Goal: Task Accomplishment & Management: Complete application form

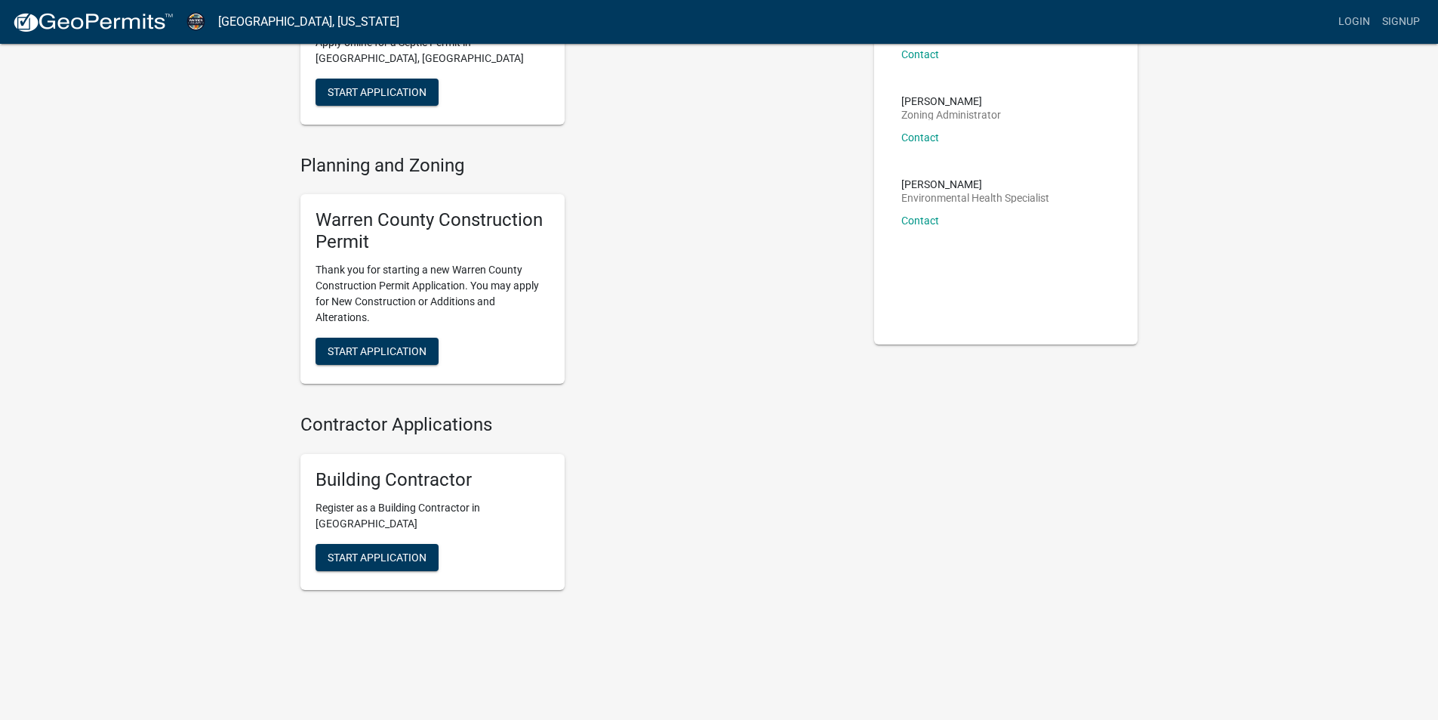
scroll to position [85, 0]
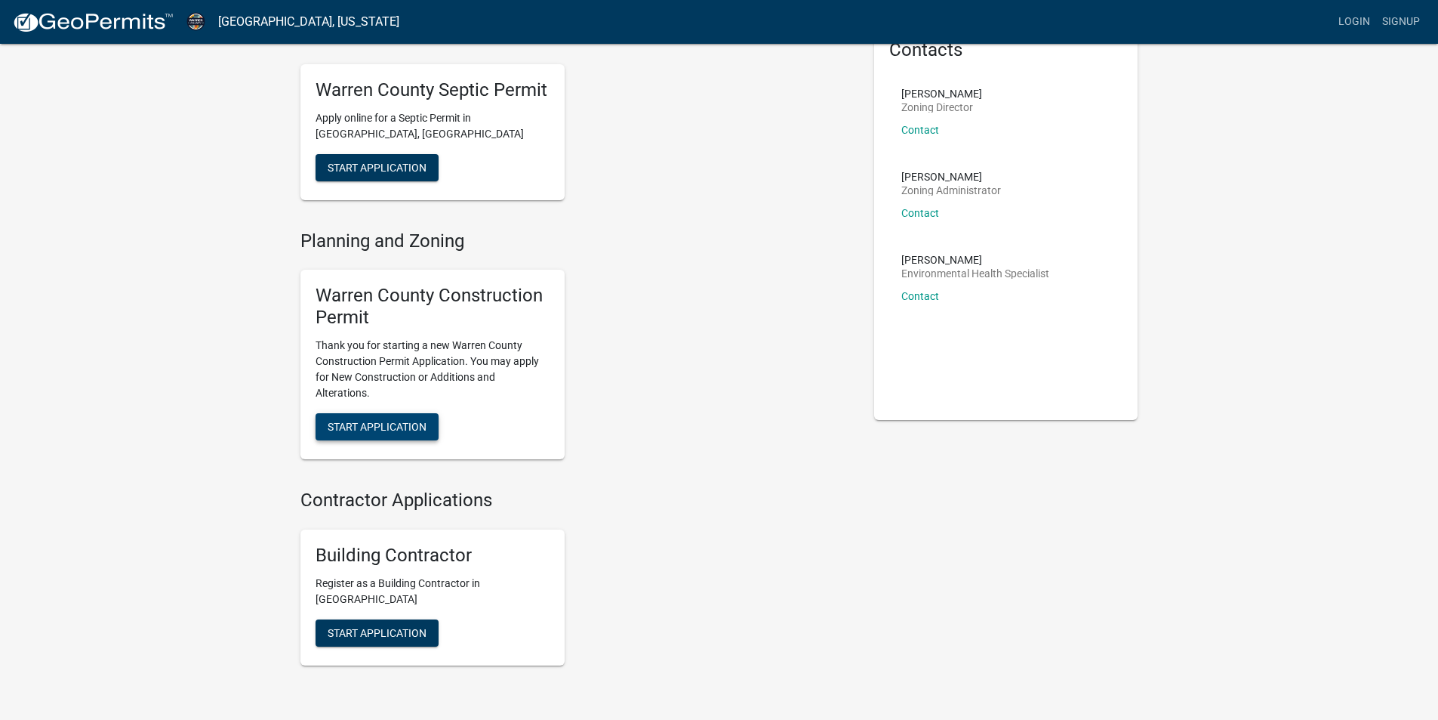
click at [413, 431] on span "Start Application" at bounding box center [377, 426] width 99 height 12
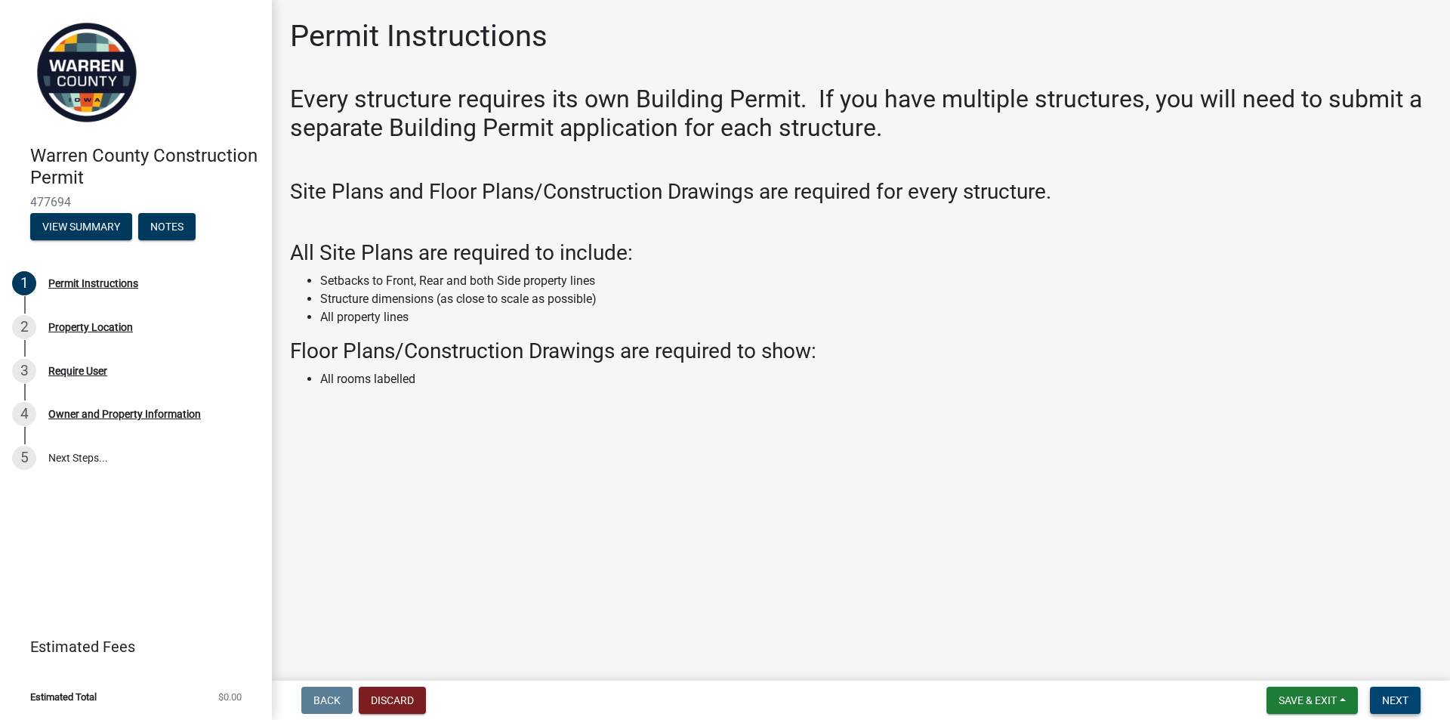
click at [1389, 709] on button "Next" at bounding box center [1395, 699] width 51 height 27
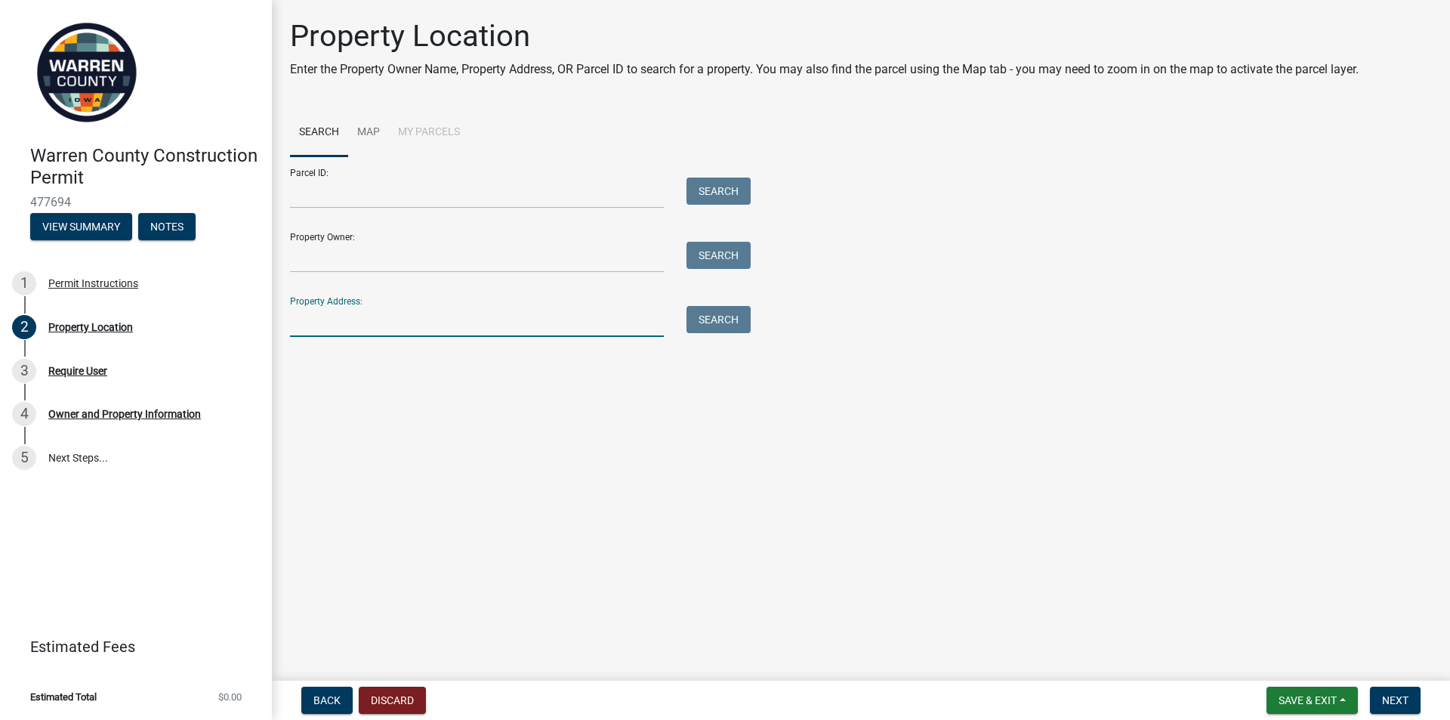
click at [334, 328] on input "Property Address:" at bounding box center [477, 321] width 374 height 31
type input "21252 nevada st"
click at [710, 323] on button "Search" at bounding box center [718, 319] width 64 height 27
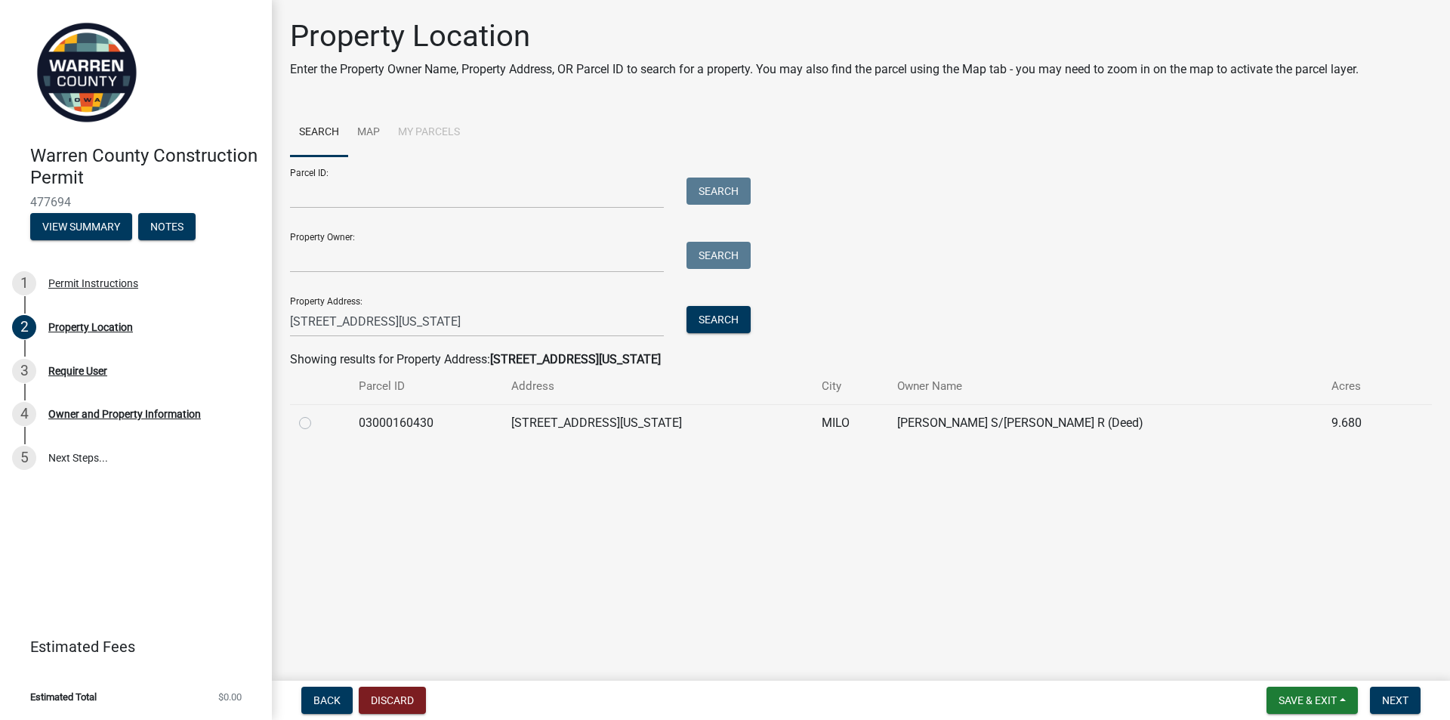
click at [297, 422] on td at bounding box center [320, 422] width 60 height 37
click at [317, 414] on label at bounding box center [317, 414] width 0 height 0
click at [317, 422] on input "radio" at bounding box center [322, 419] width 10 height 10
radio input "true"
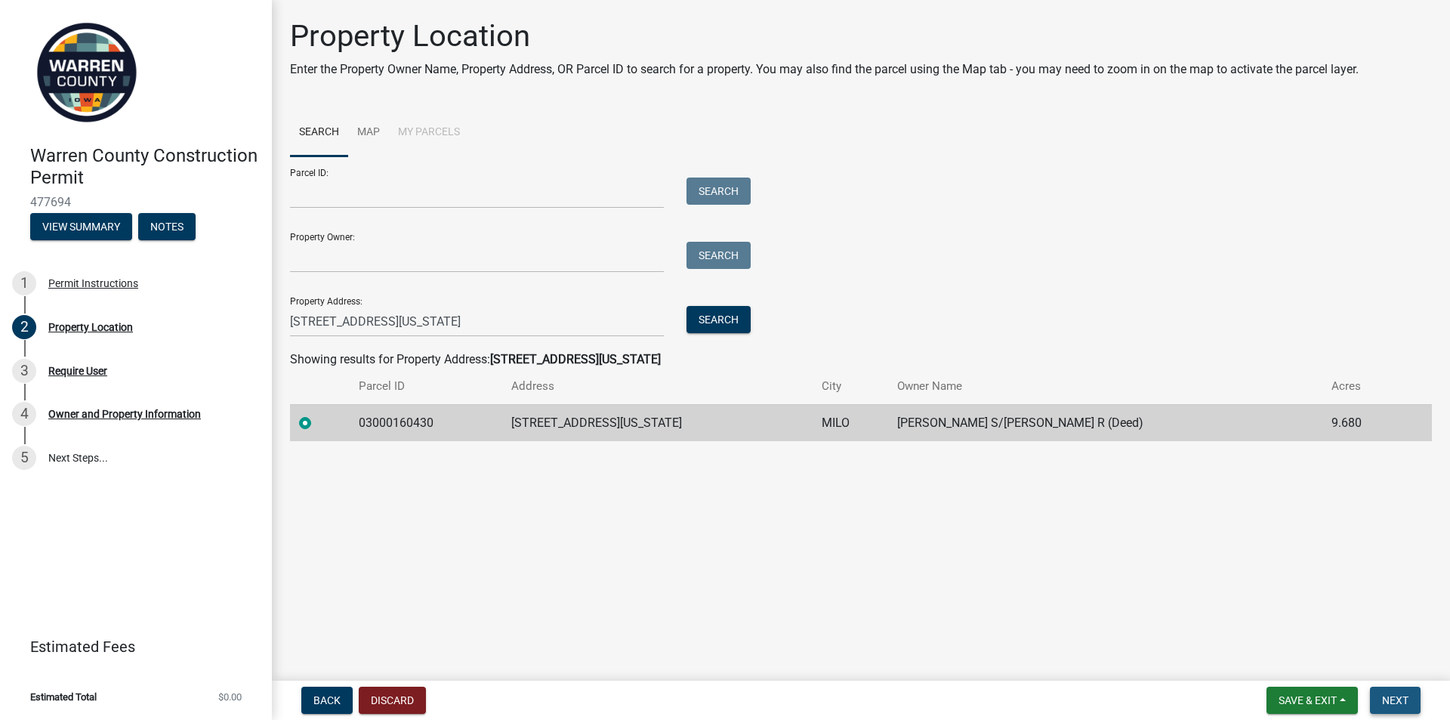
click at [1400, 707] on button "Next" at bounding box center [1395, 699] width 51 height 27
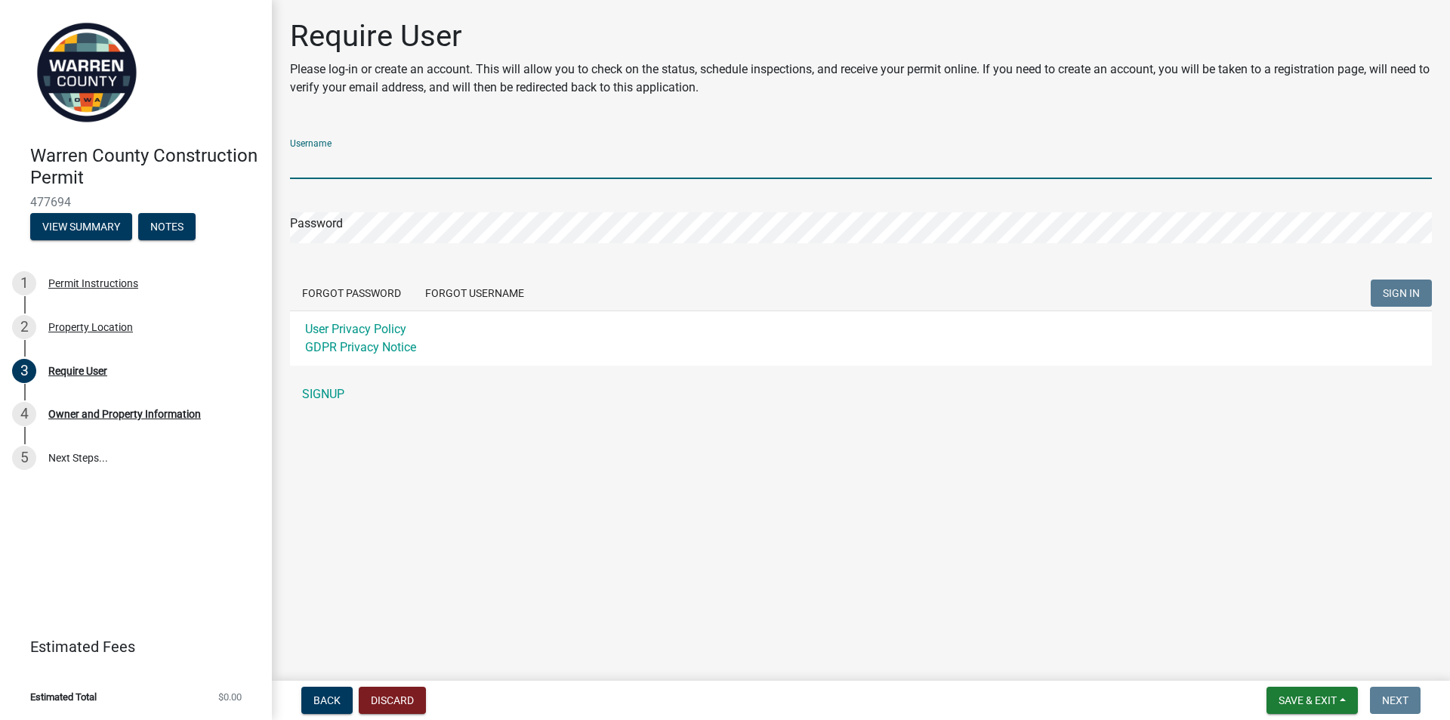
click at [396, 161] on input "Username" at bounding box center [861, 163] width 1142 height 31
type input "crystal_byers"
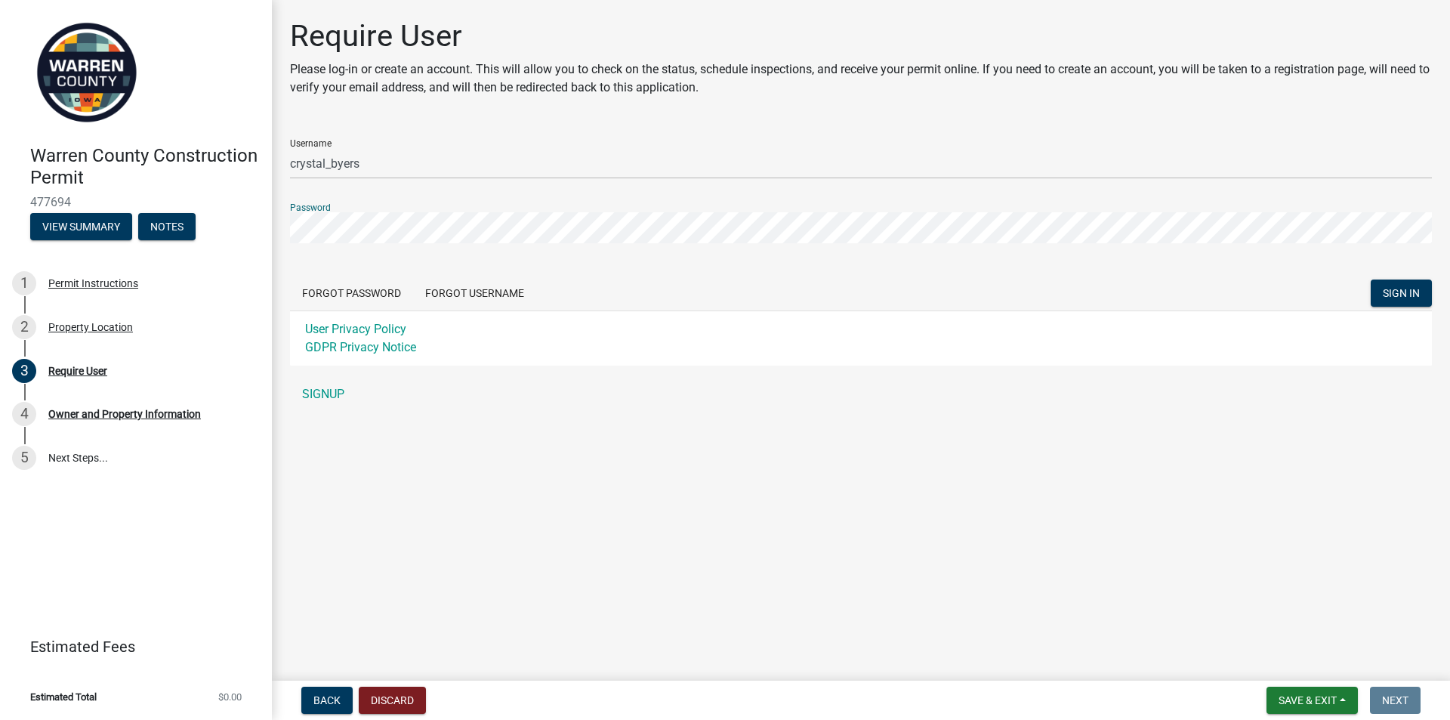
click at [1370, 279] on button "SIGN IN" at bounding box center [1400, 292] width 61 height 27
click at [231, 230] on div "Warren County Construction Permit 477694 View Summary Notes 1 Permit Instructio…" at bounding box center [725, 360] width 1450 height 720
click at [1370, 279] on button "SIGN IN" at bounding box center [1400, 292] width 61 height 27
click at [328, 291] on button "Forgot Password" at bounding box center [351, 292] width 123 height 27
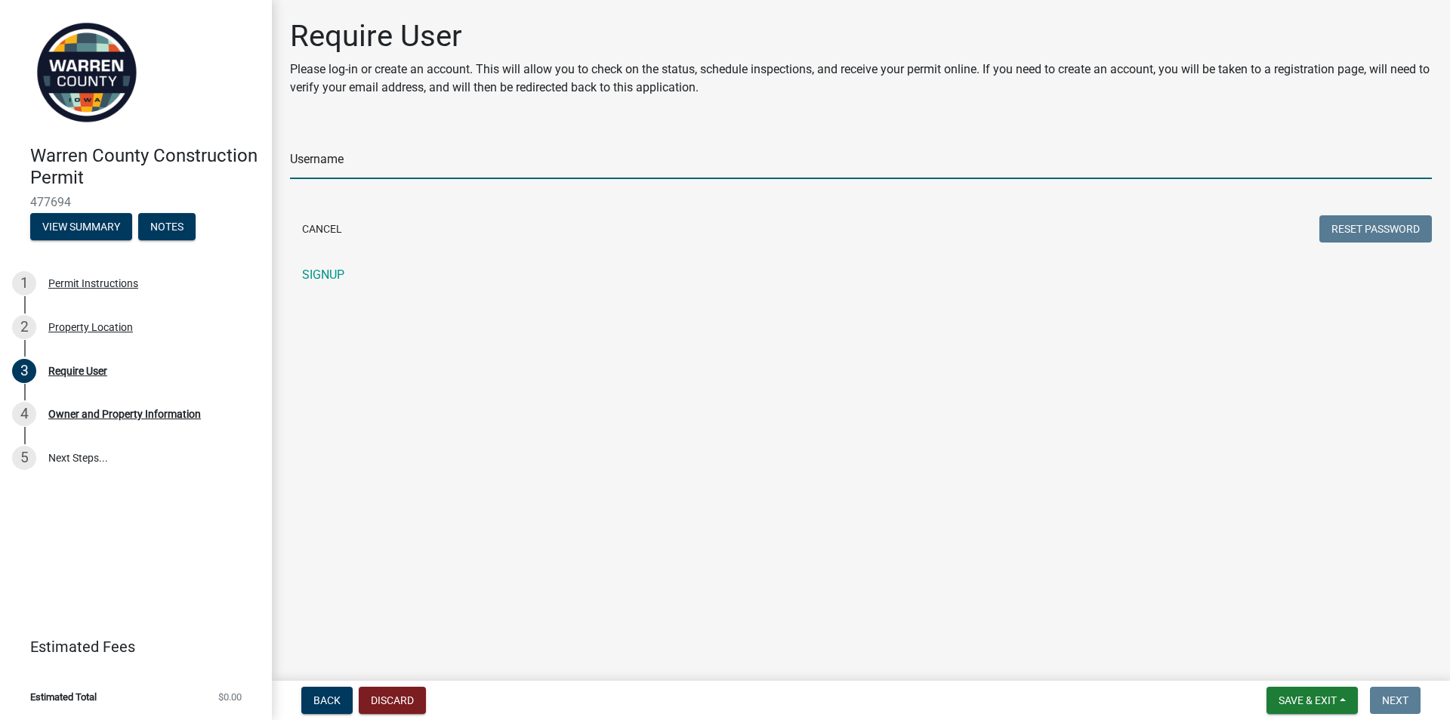
click at [364, 166] on input "Username" at bounding box center [861, 163] width 1142 height 31
type input "crystal_byers"
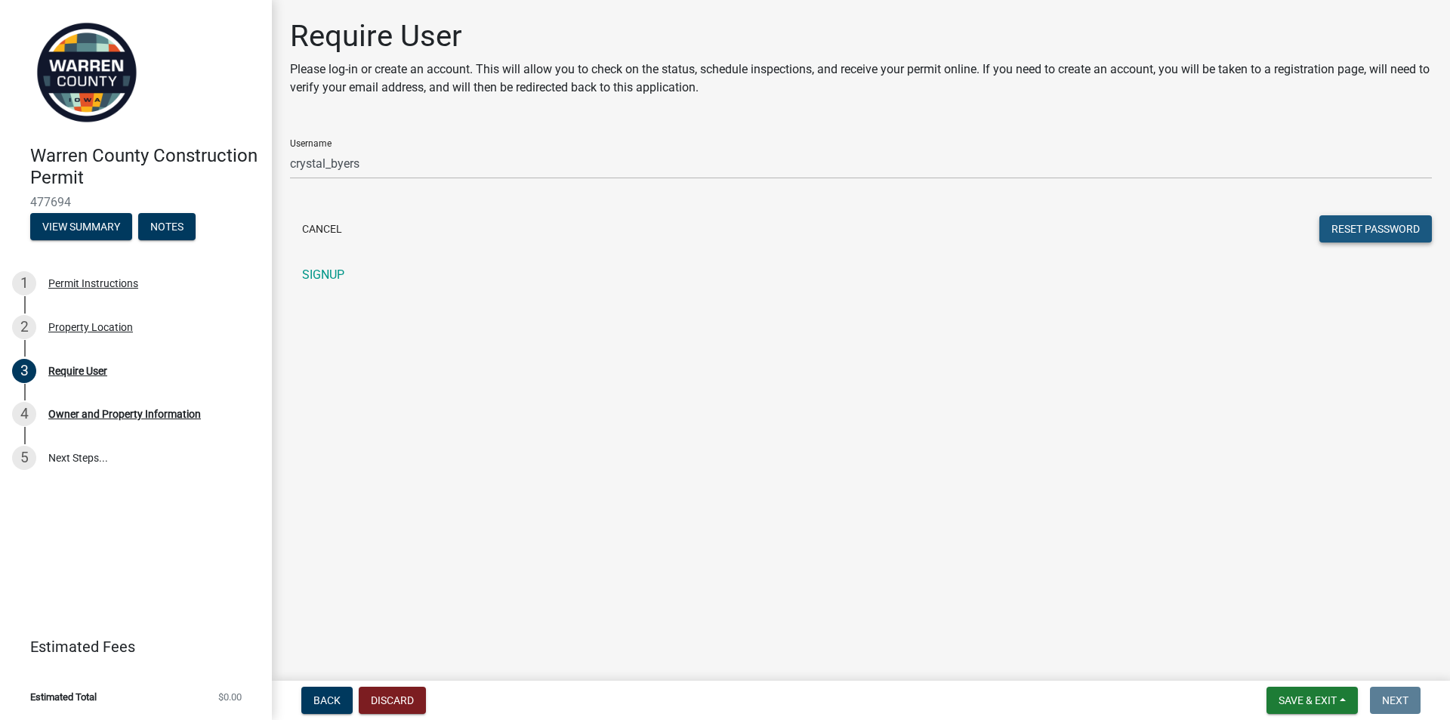
click at [1351, 223] on button "Reset Password" at bounding box center [1375, 228] width 112 height 27
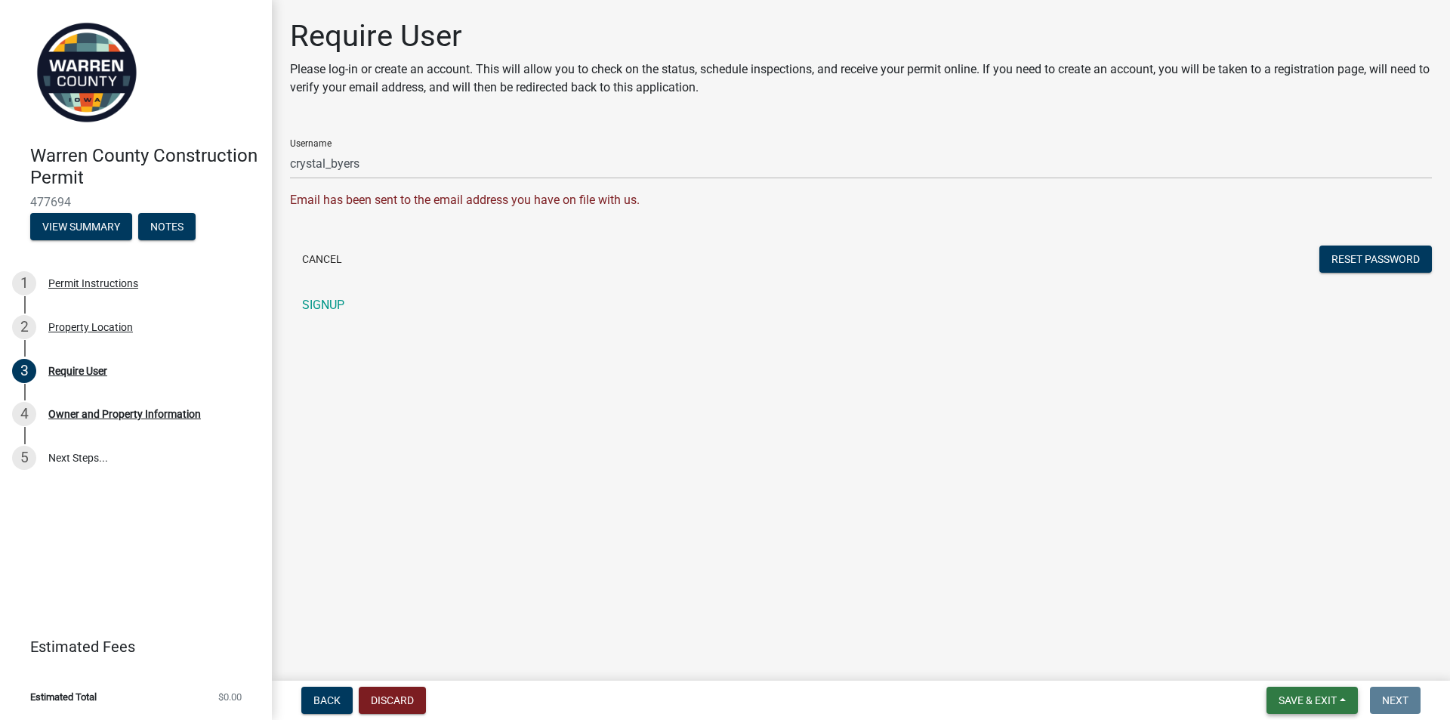
click at [1341, 704] on button "Save & Exit" at bounding box center [1311, 699] width 91 height 27
click at [331, 698] on span "Back" at bounding box center [326, 700] width 27 height 12
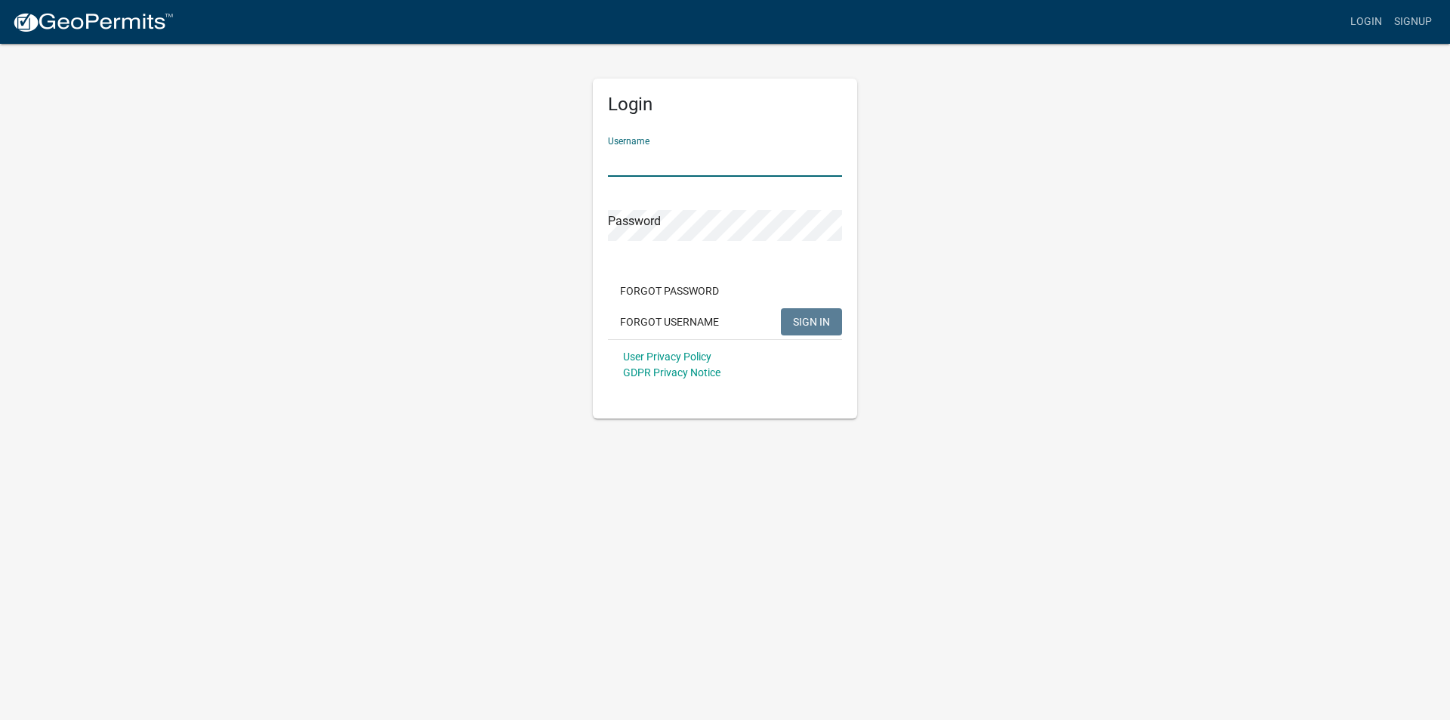
click at [665, 153] on input "Username" at bounding box center [725, 161] width 234 height 31
type input "crystal_byers"
click at [781, 308] on button "SIGN IN" at bounding box center [811, 321] width 61 height 27
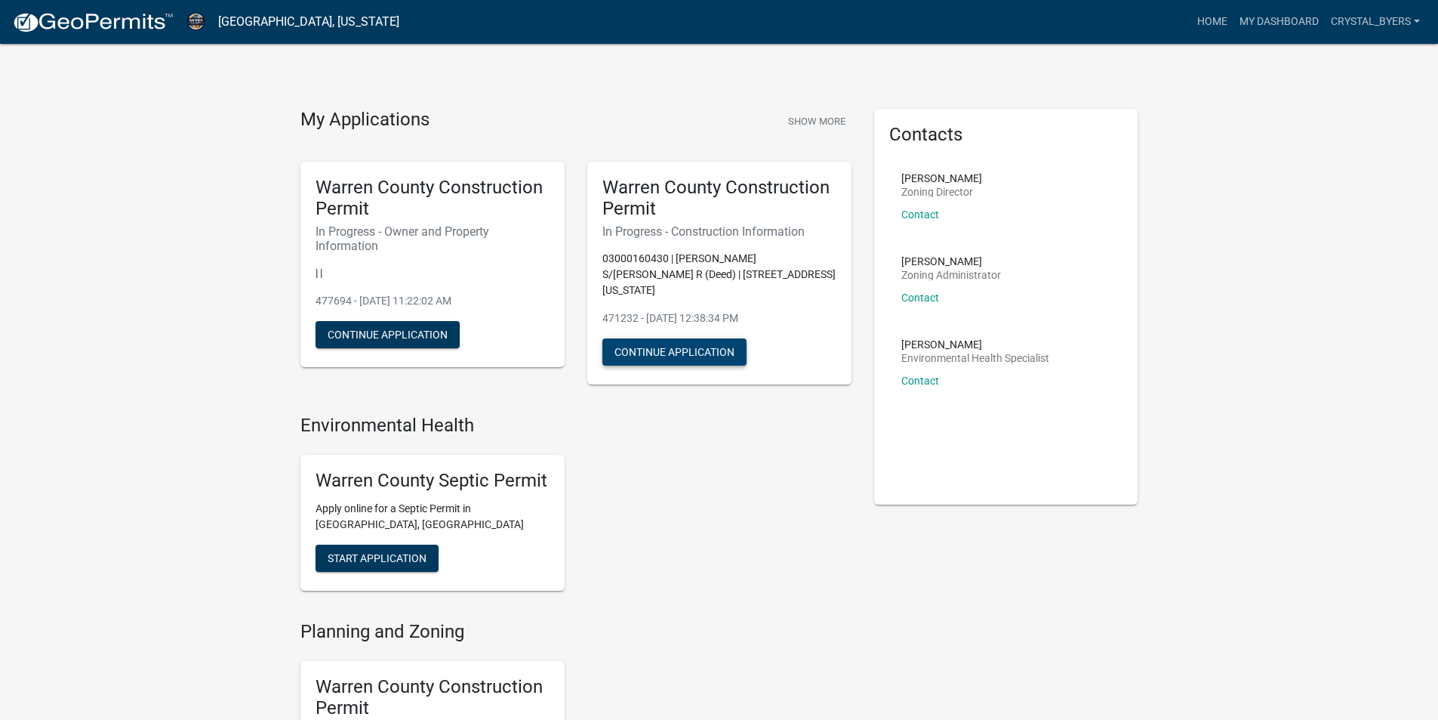
click at [706, 338] on button "Continue Application" at bounding box center [674, 351] width 144 height 27
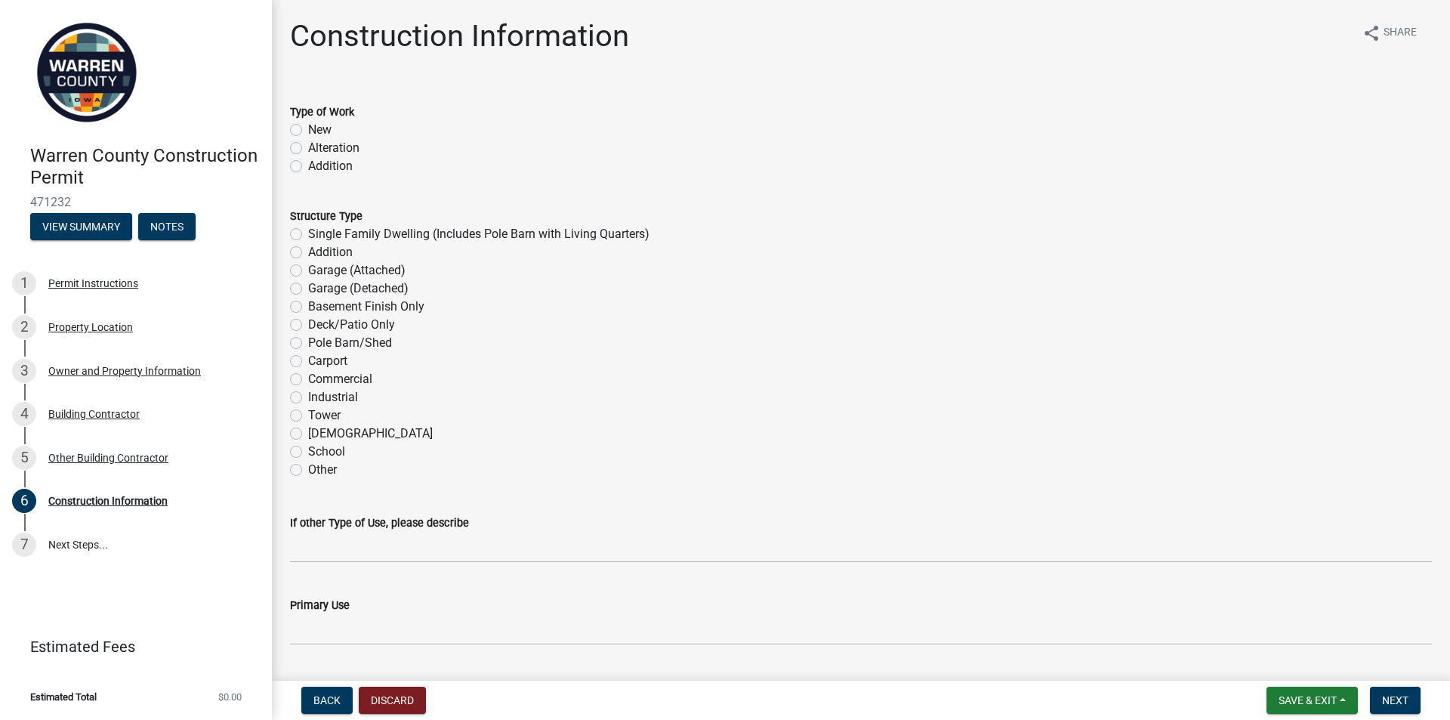
click at [320, 131] on label "New" at bounding box center [319, 130] width 23 height 18
click at [318, 131] on input "New" at bounding box center [313, 126] width 10 height 10
radio input "true"
click at [406, 236] on label "Single Family Dwelling (Includes Pole Barn with Living Quarters)" at bounding box center [478, 234] width 341 height 18
click at [318, 235] on input "Single Family Dwelling (Includes Pole Barn with Living Quarters)" at bounding box center [313, 230] width 10 height 10
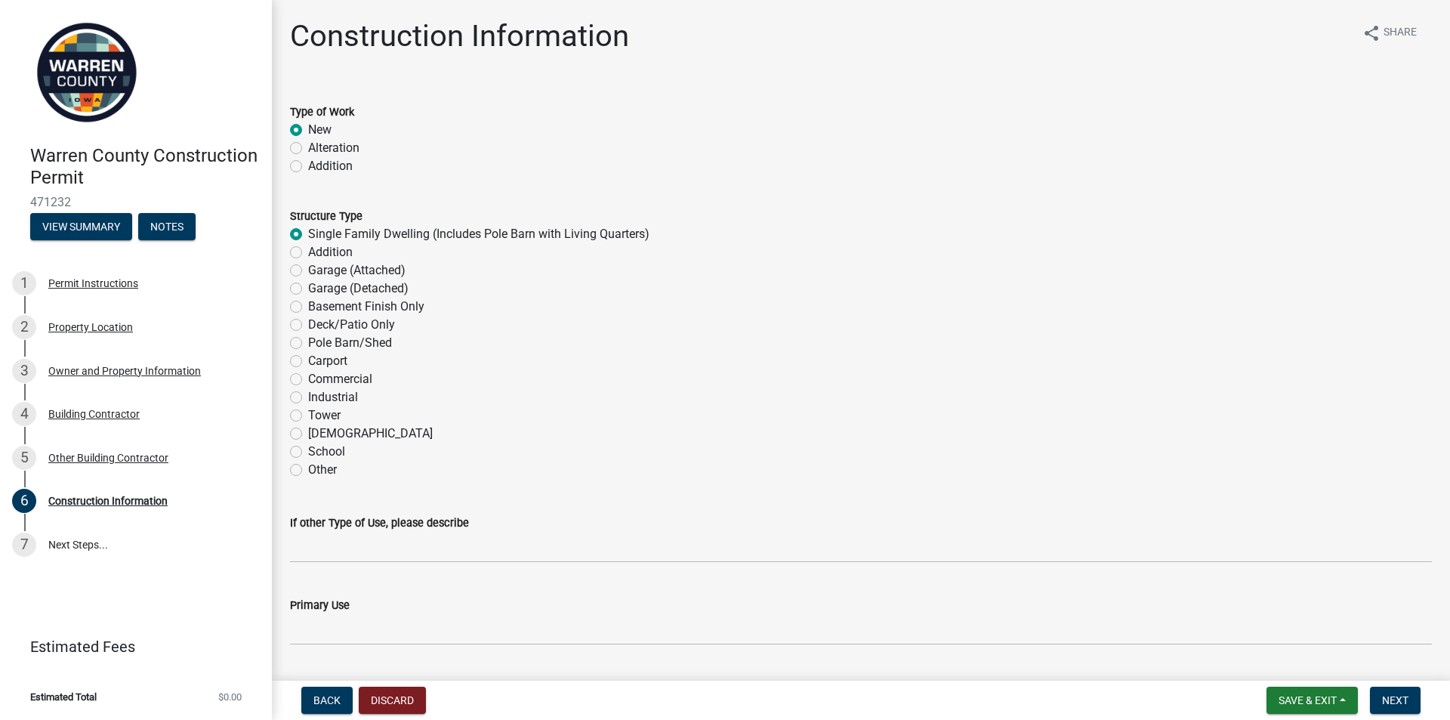
radio input "true"
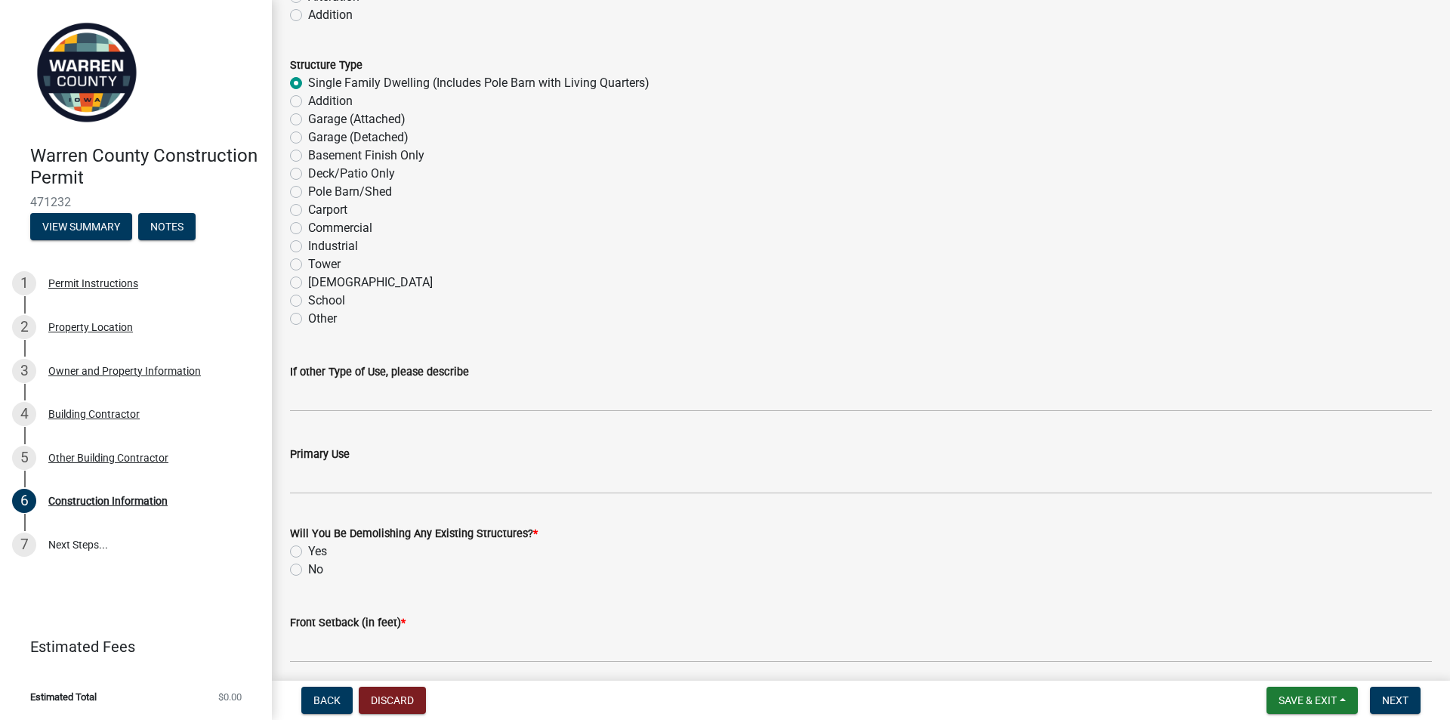
scroll to position [226, 0]
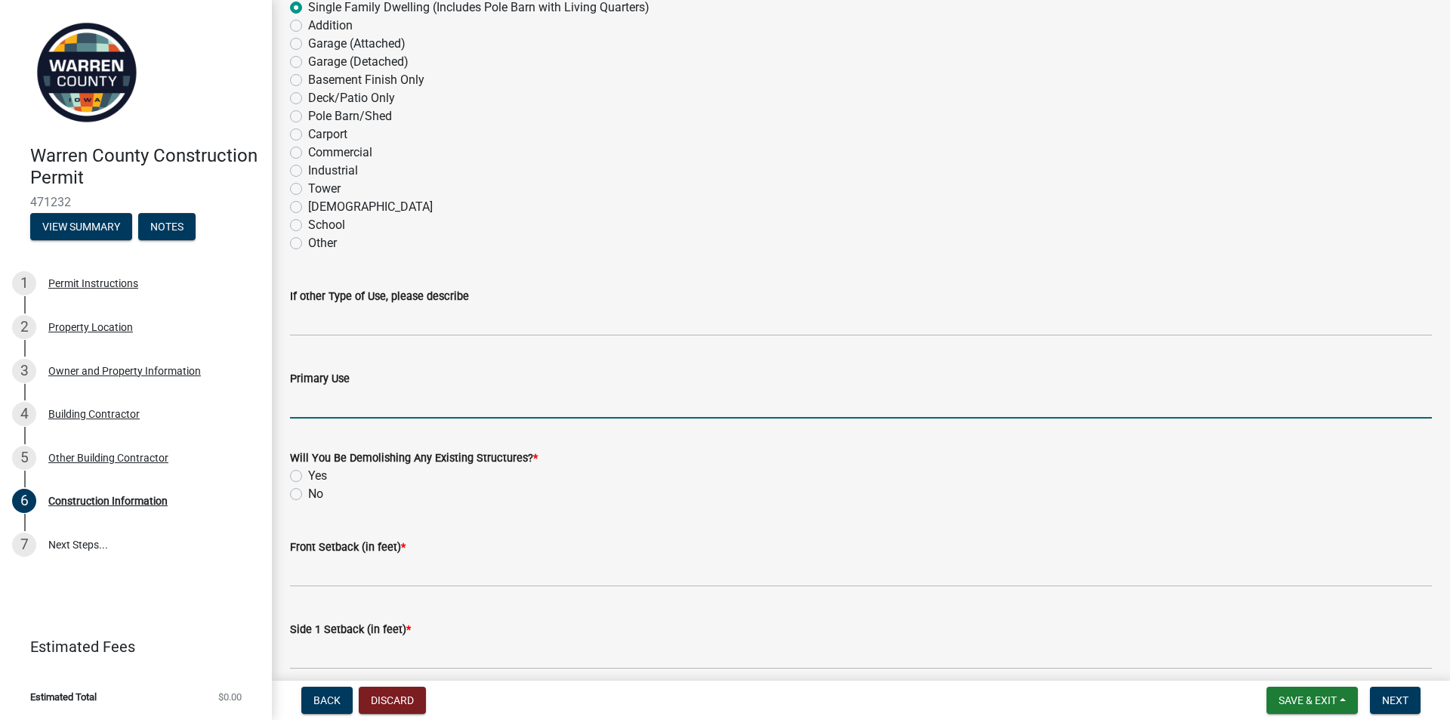
click at [402, 408] on input "Primary Use" at bounding box center [861, 402] width 1142 height 31
type input "single family home"
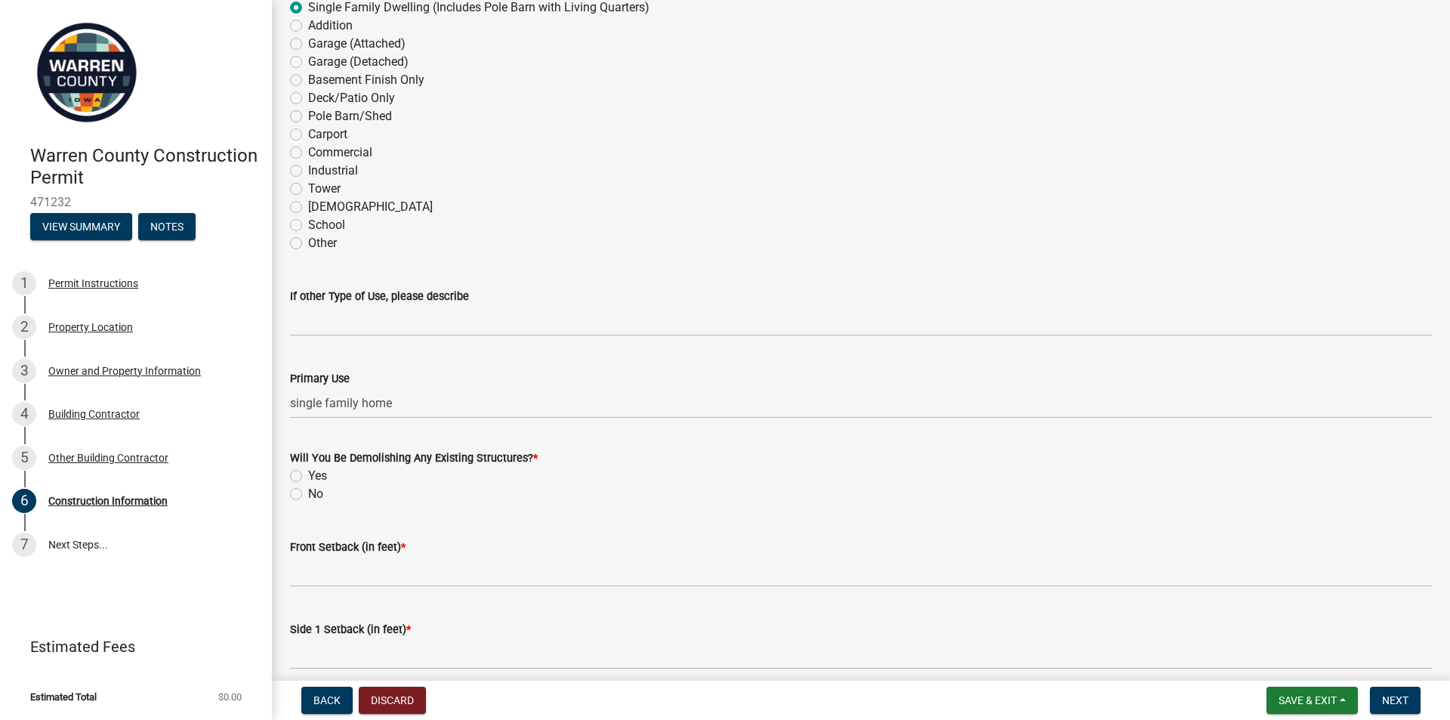
click at [316, 493] on label "No" at bounding box center [315, 494] width 15 height 18
click at [316, 493] on input "No" at bounding box center [313, 490] width 10 height 10
radio input "true"
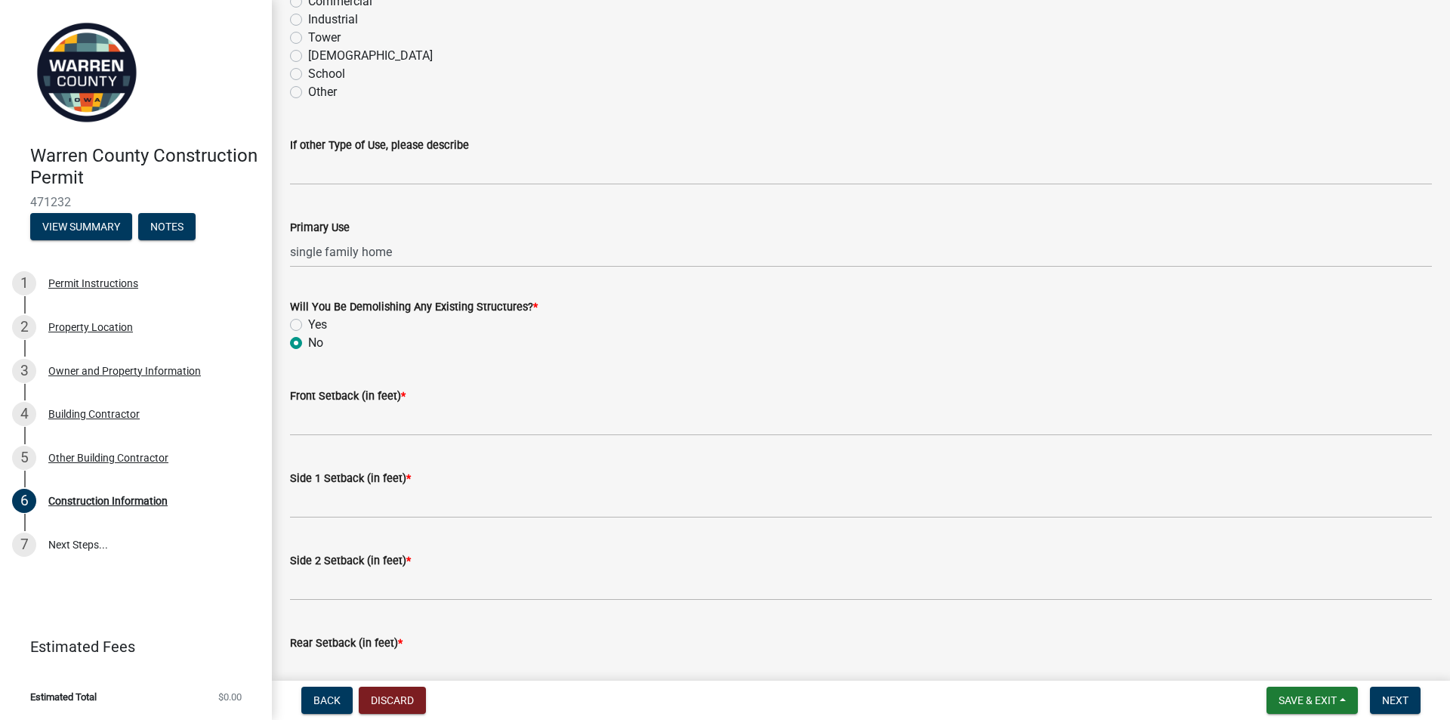
scroll to position [453, 0]
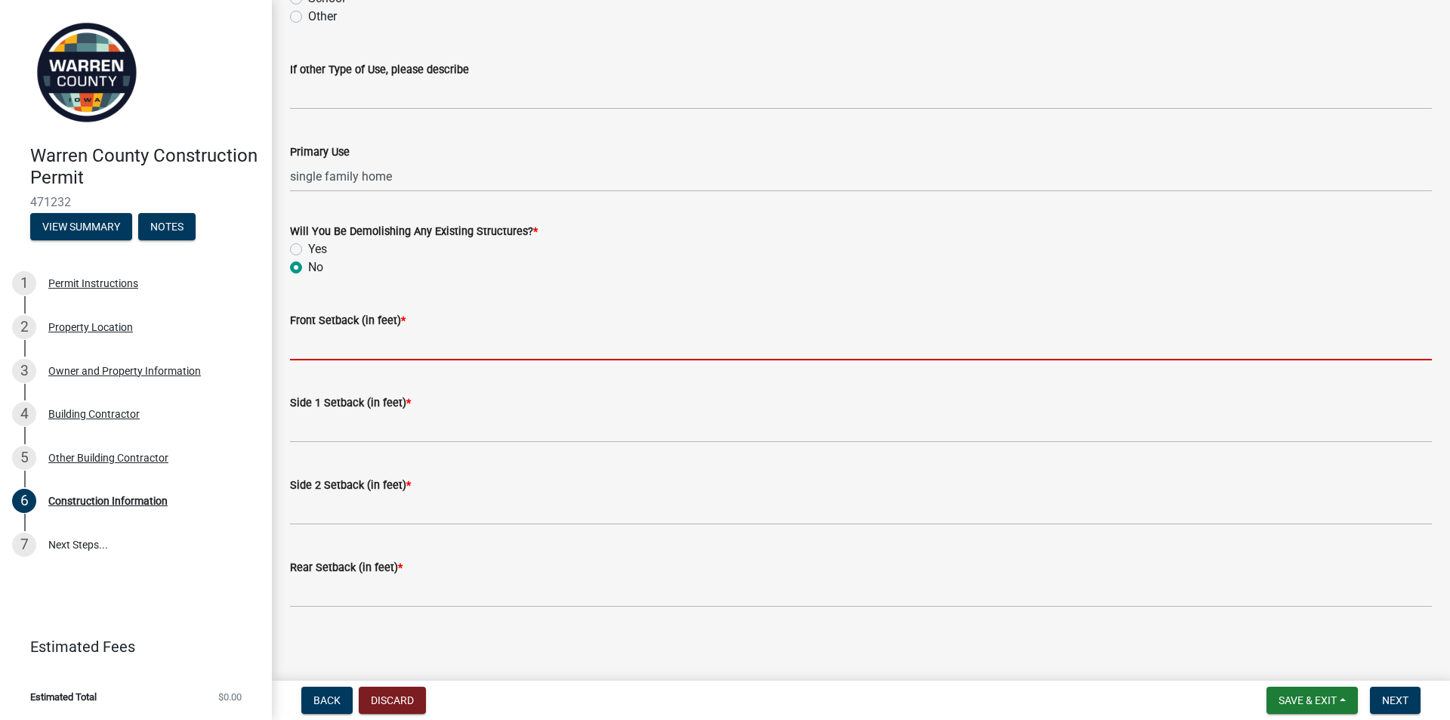
click at [328, 344] on input "Front Setback (in feet) *" at bounding box center [861, 344] width 1142 height 31
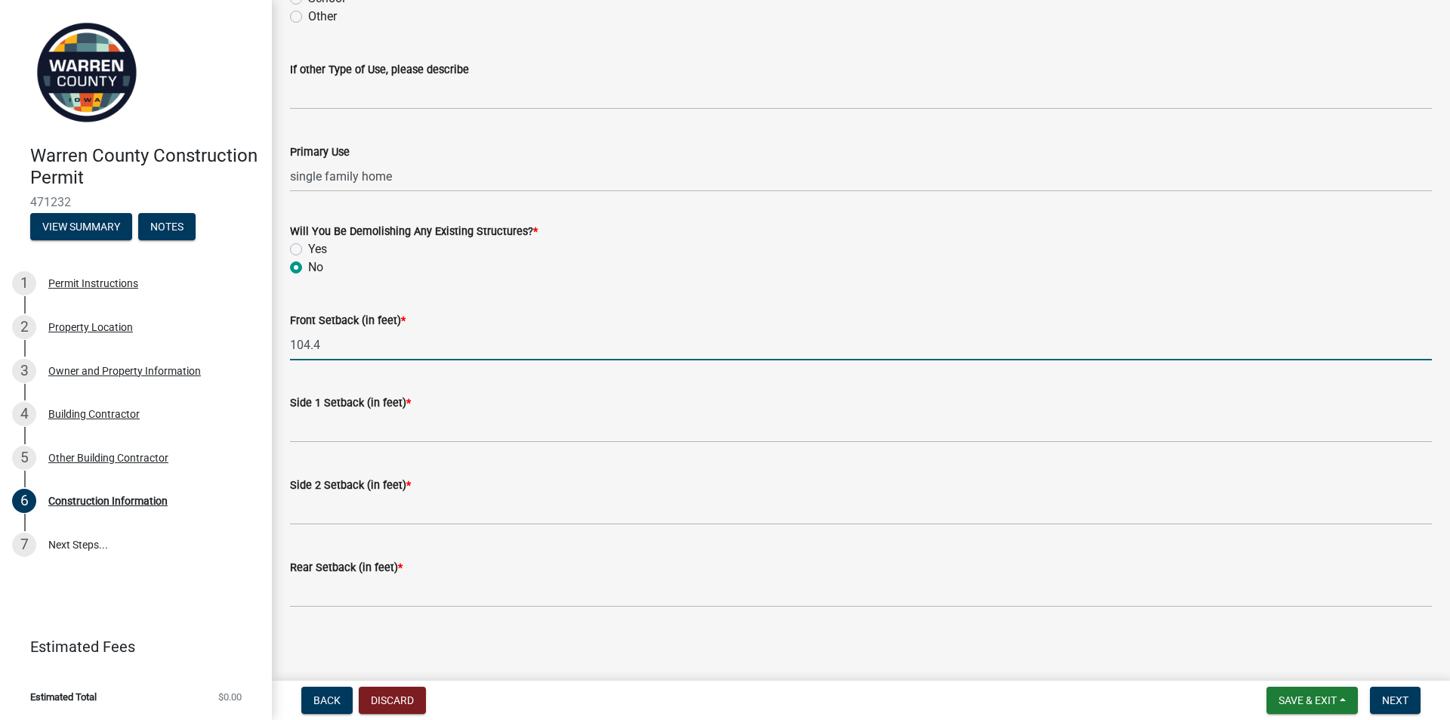
type input "104.4"
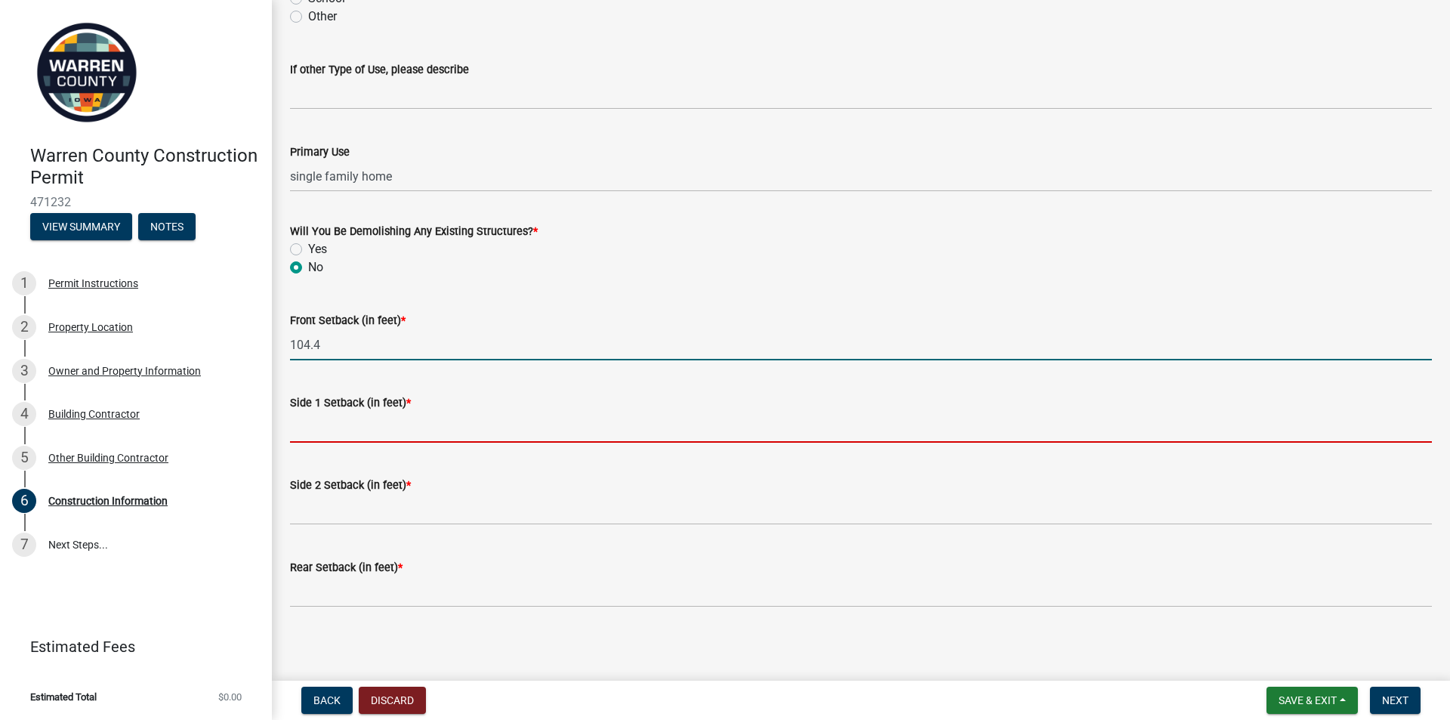
click at [327, 436] on input "Side 1 Setback (in feet) *" at bounding box center [861, 426] width 1142 height 31
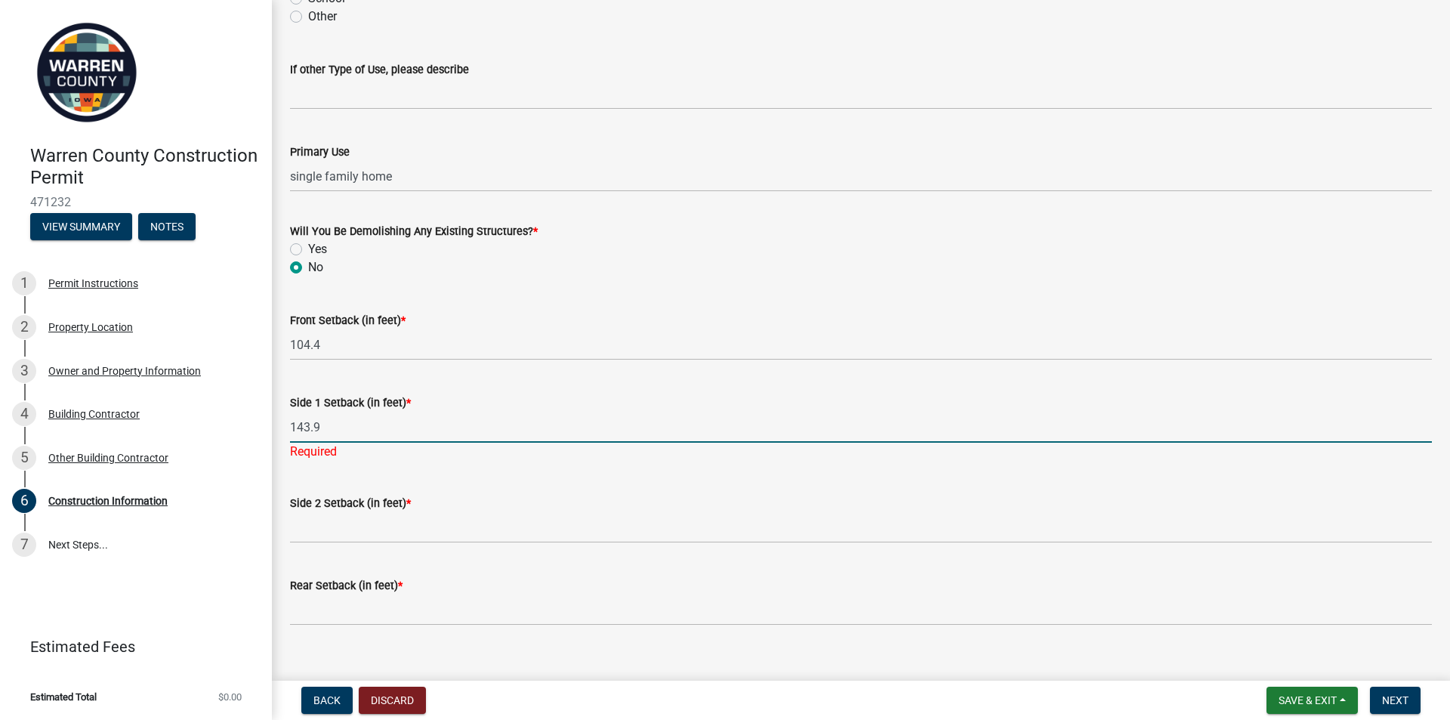
type input "143.9"
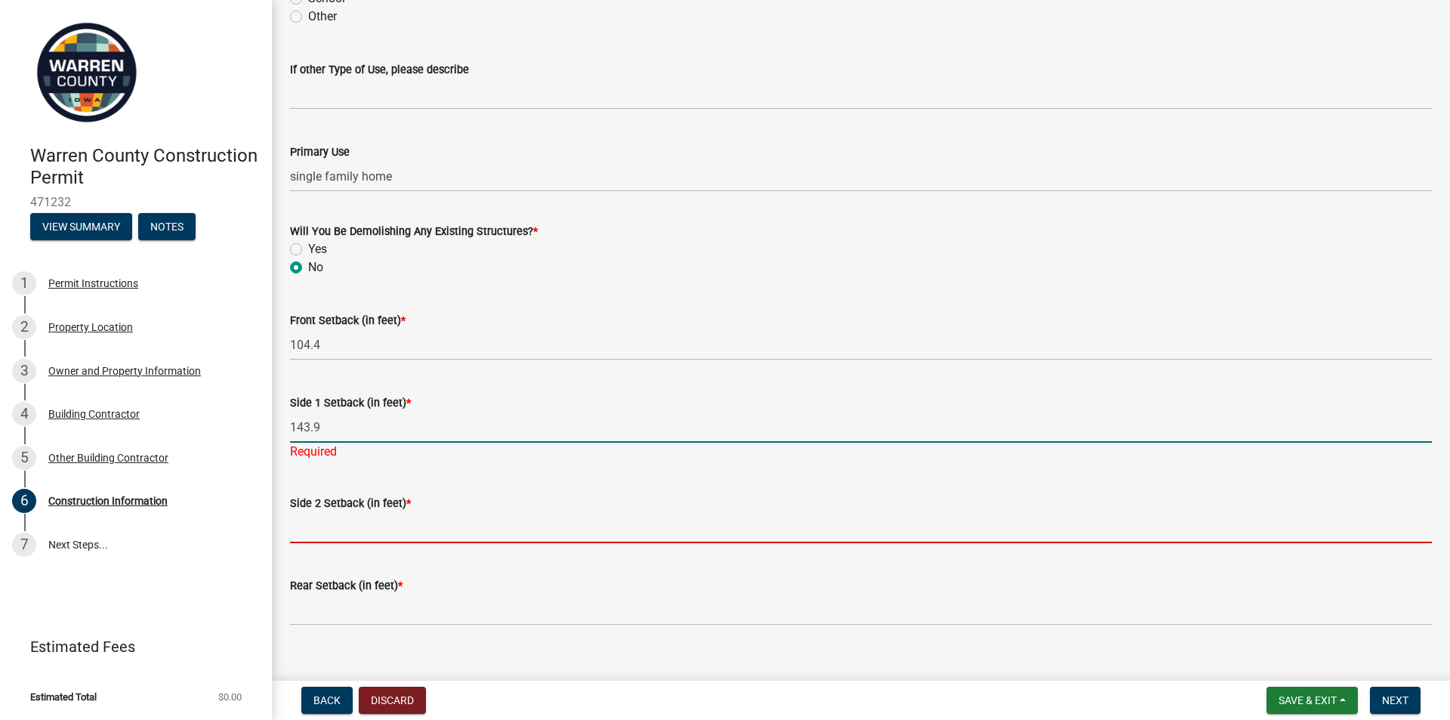
click at [347, 528] on wm-data-entity-input "Side 2 Setback (in feet) *" at bounding box center [861, 514] width 1142 height 82
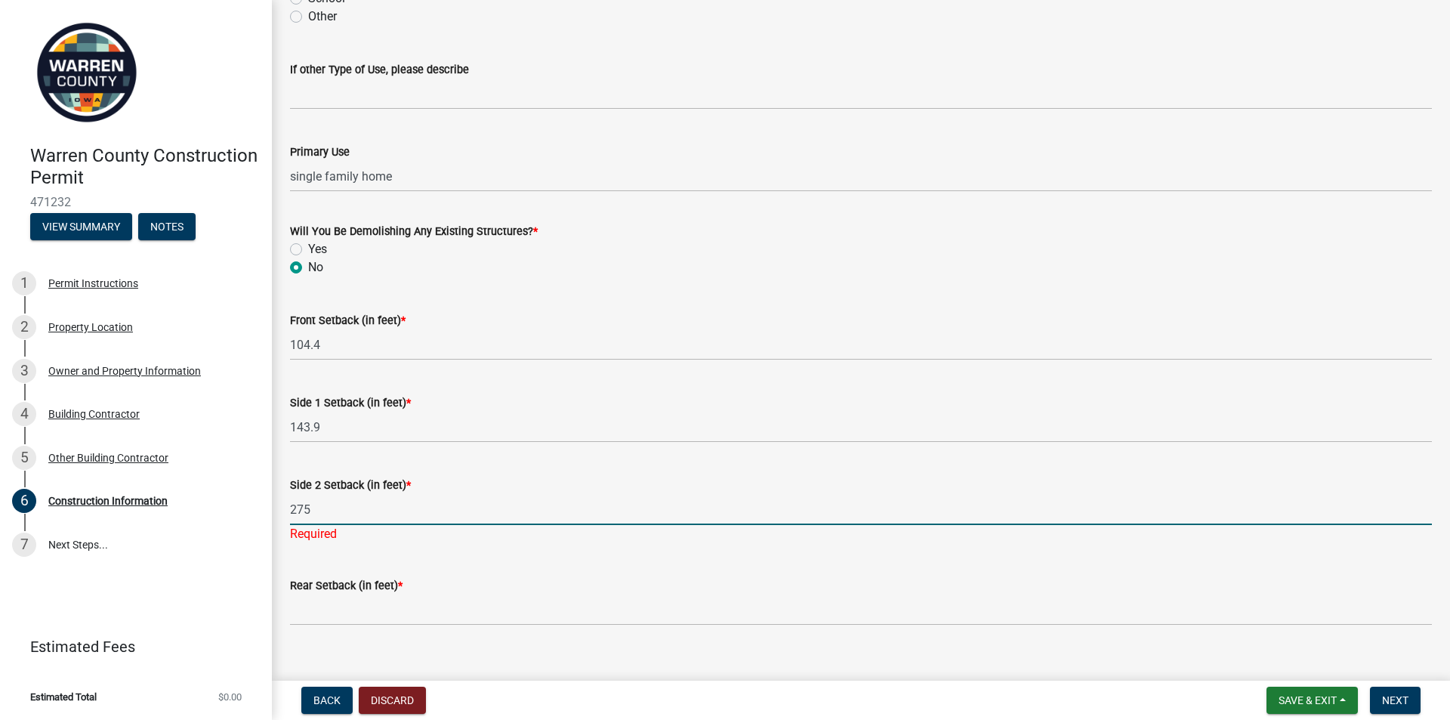
type input "275"
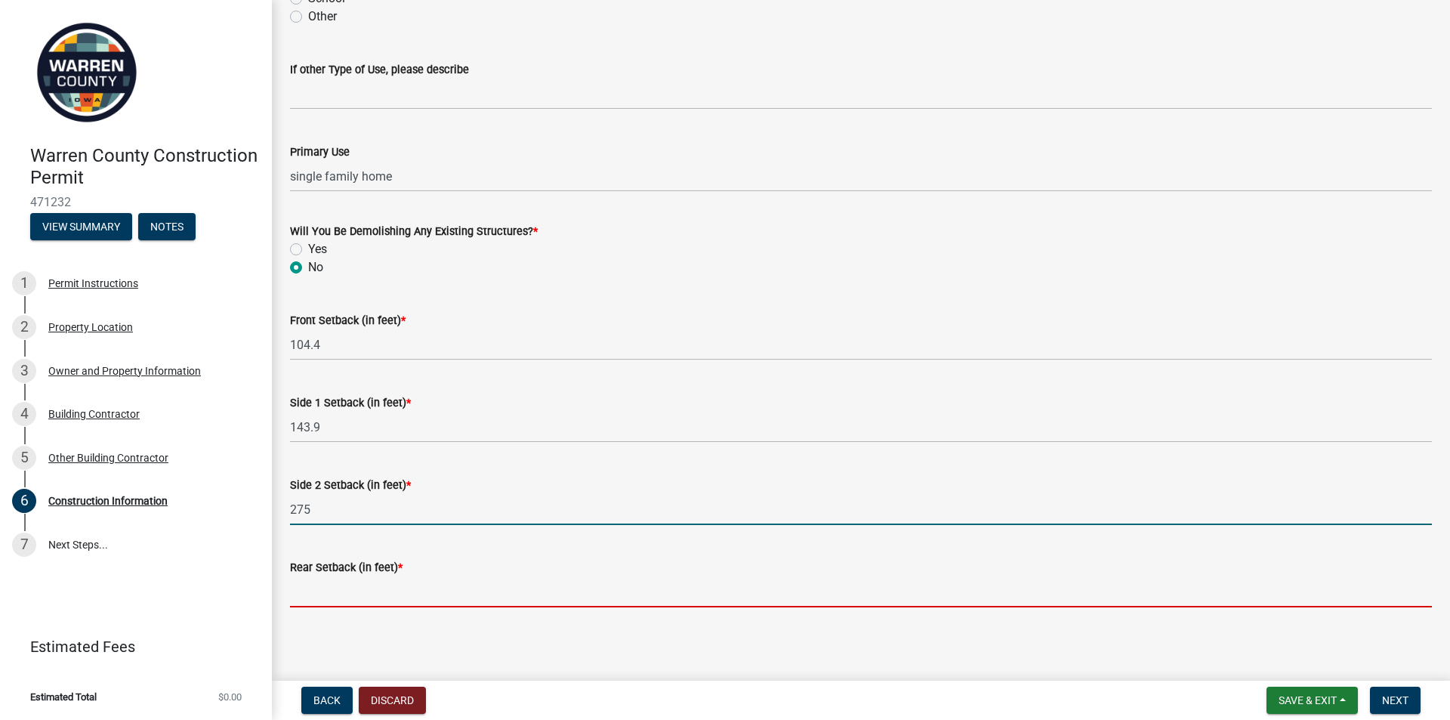
click at [320, 593] on input "Rear Setback (in feet) *" at bounding box center [861, 591] width 1142 height 31
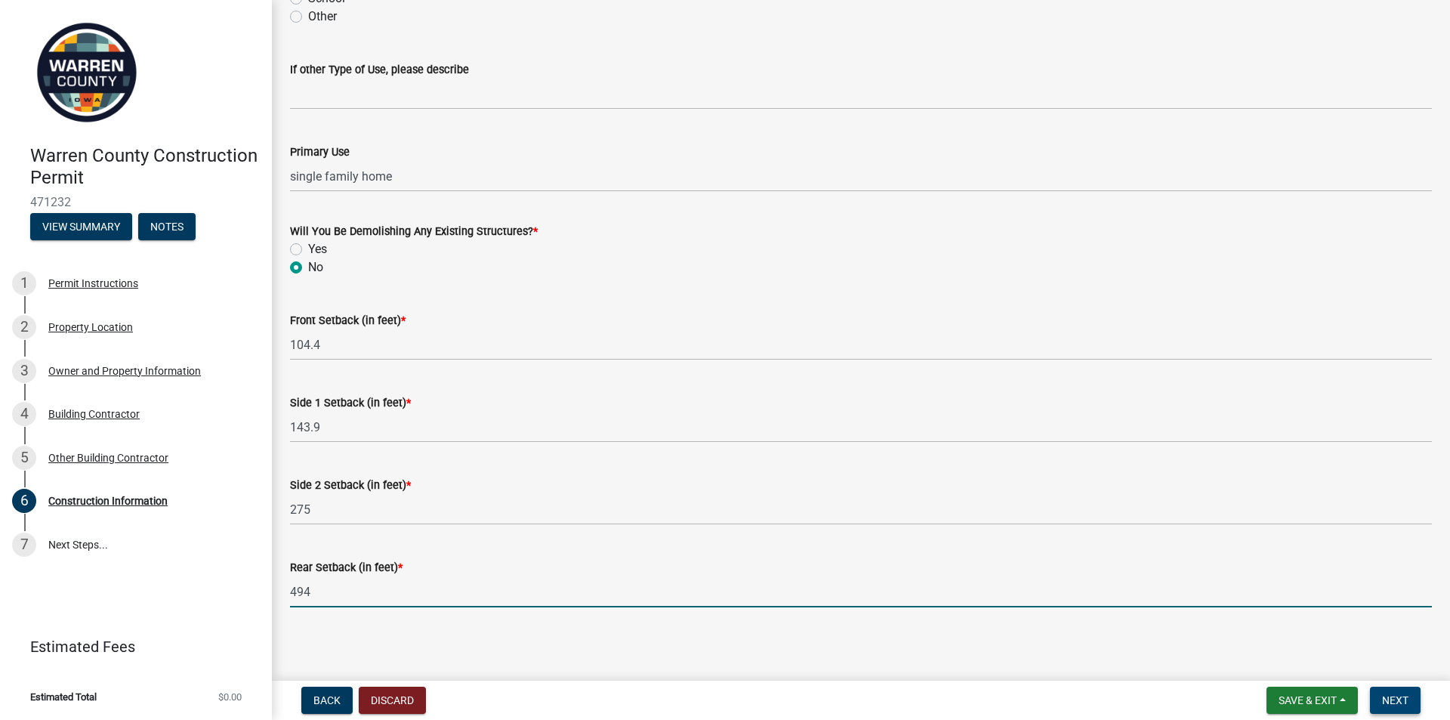
type input "494"
click at [1401, 697] on span "Next" at bounding box center [1395, 700] width 26 height 12
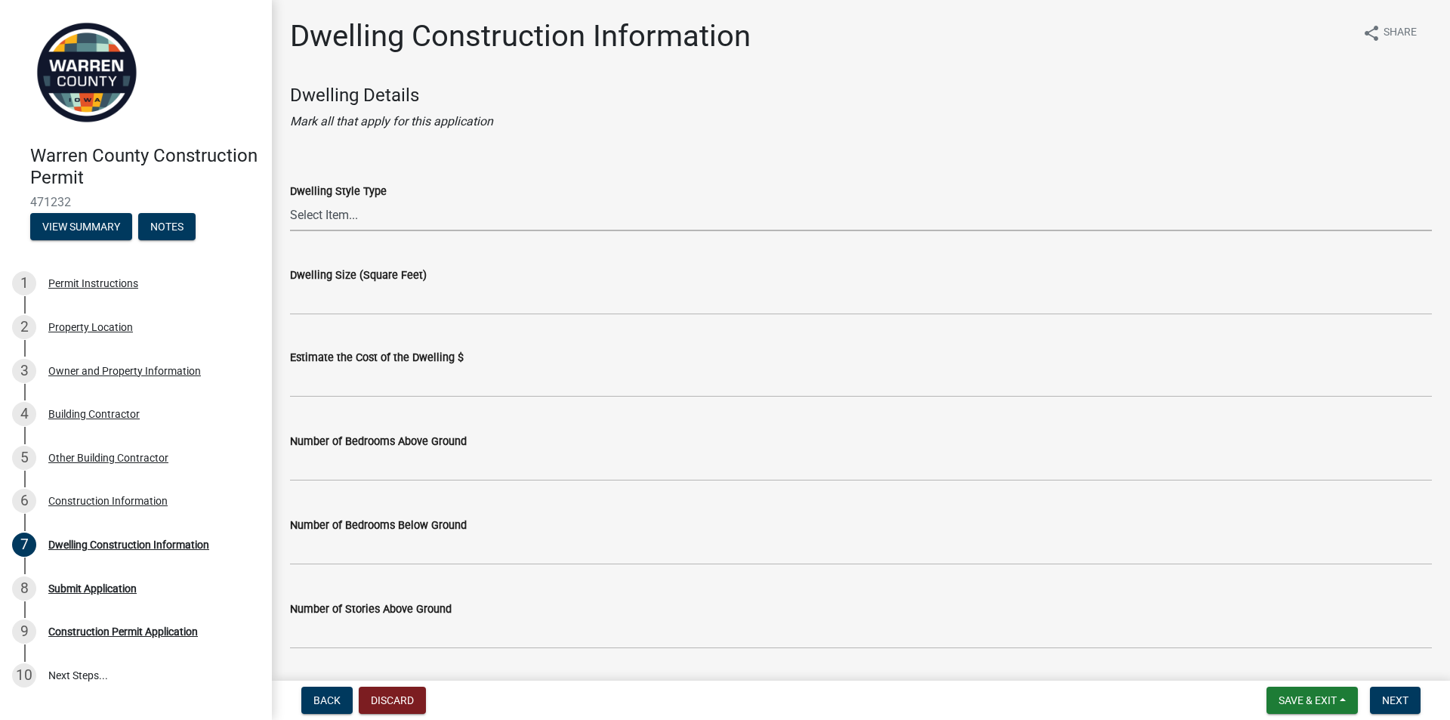
click at [319, 209] on select "Select Item... 1 Story Frame 1 Story Brick 1 1/2 Story Frame 1 1/2 Story Brick …" at bounding box center [861, 215] width 1142 height 31
click at [290, 200] on select "Select Item... 1 Story Frame 1 Story Brick 1 1/2 Story Frame 1 1/2 Story Brick …" at bounding box center [861, 215] width 1142 height 31
select select "6be2891c-b014-4eb5-8316-9de7191813e4"
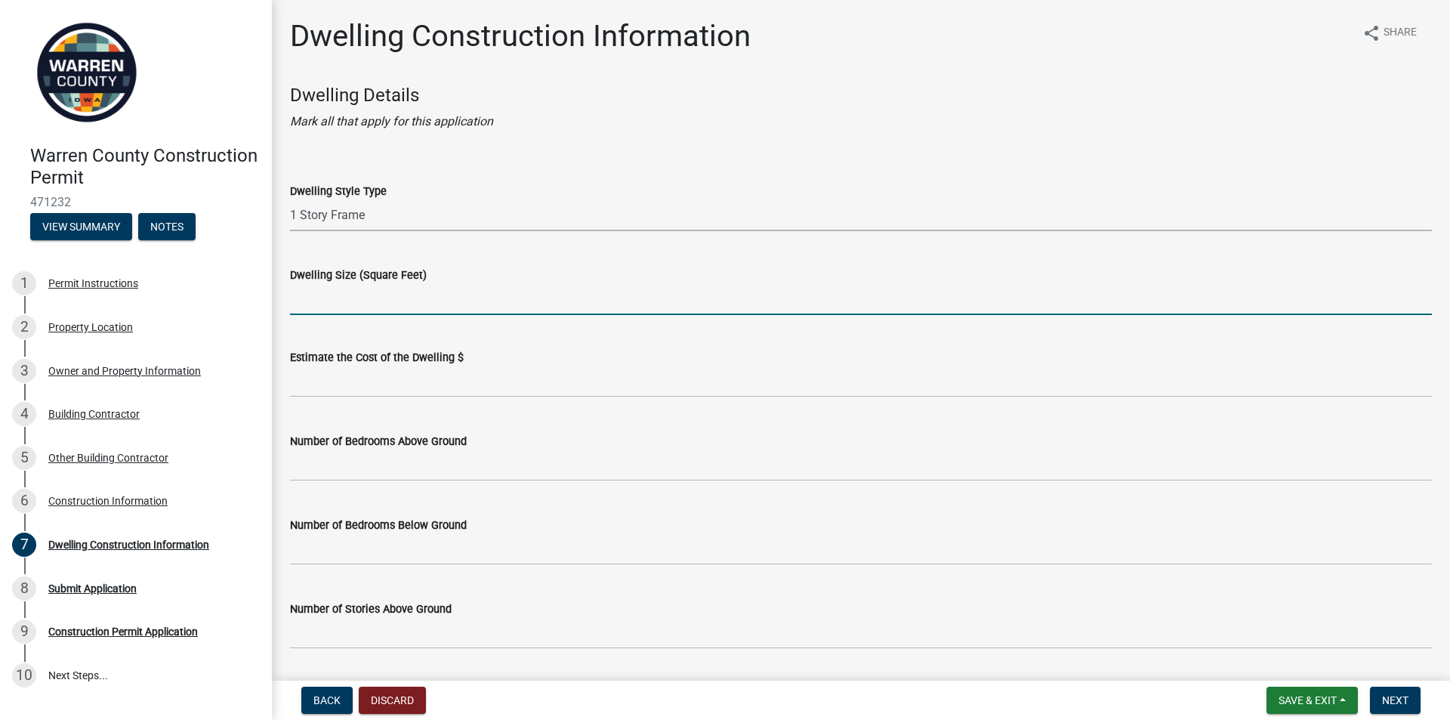
click at [346, 304] on input "Dwelling Size (Square Feet)" at bounding box center [861, 299] width 1142 height 31
type input "1950"
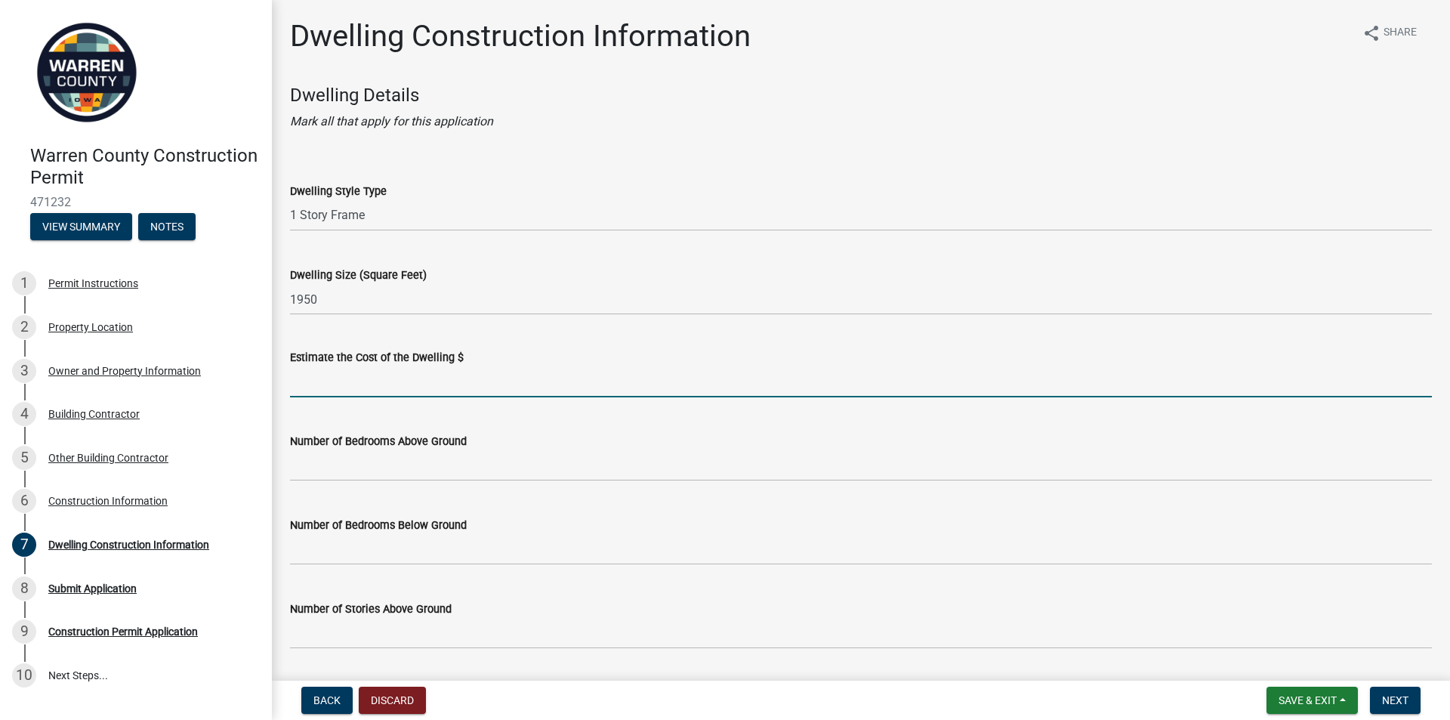
click at [359, 376] on input "text" at bounding box center [861, 381] width 1142 height 31
type input "445000"
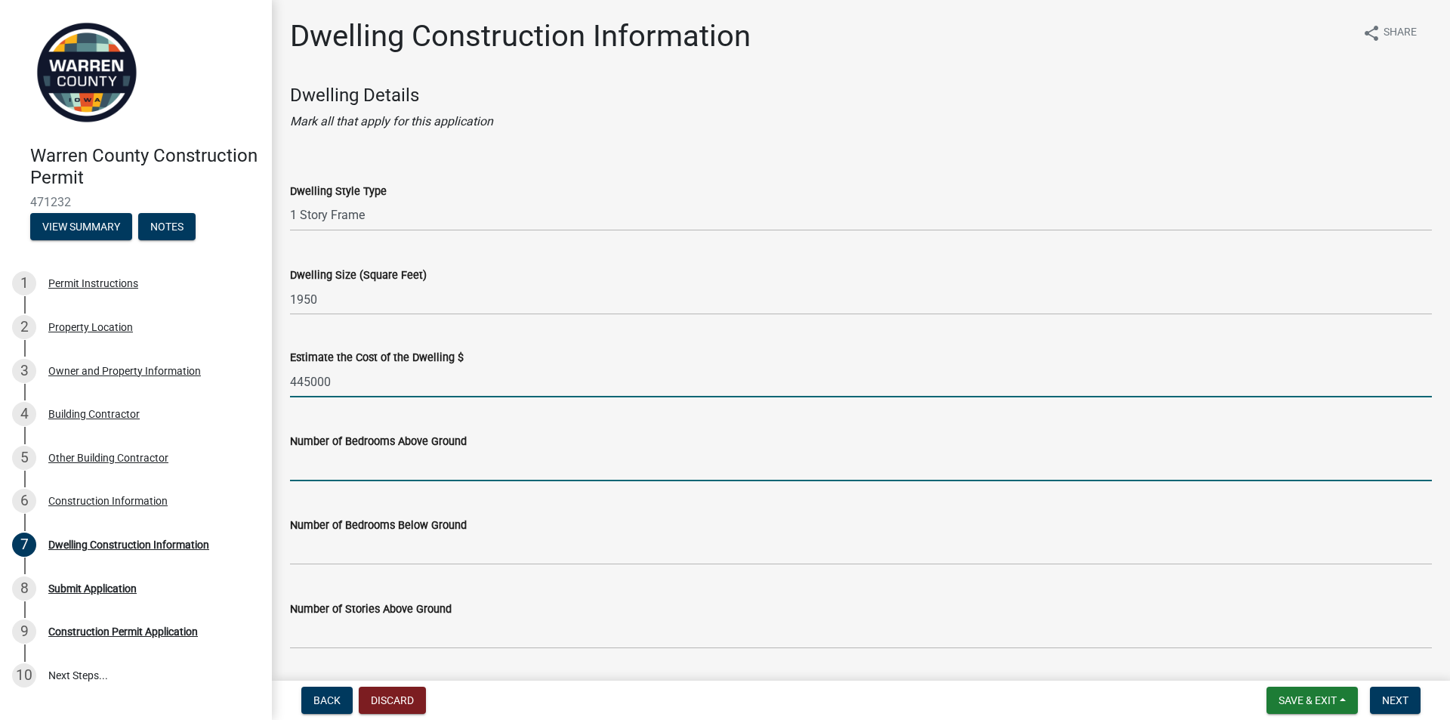
click at [372, 473] on input "text" at bounding box center [861, 465] width 1142 height 31
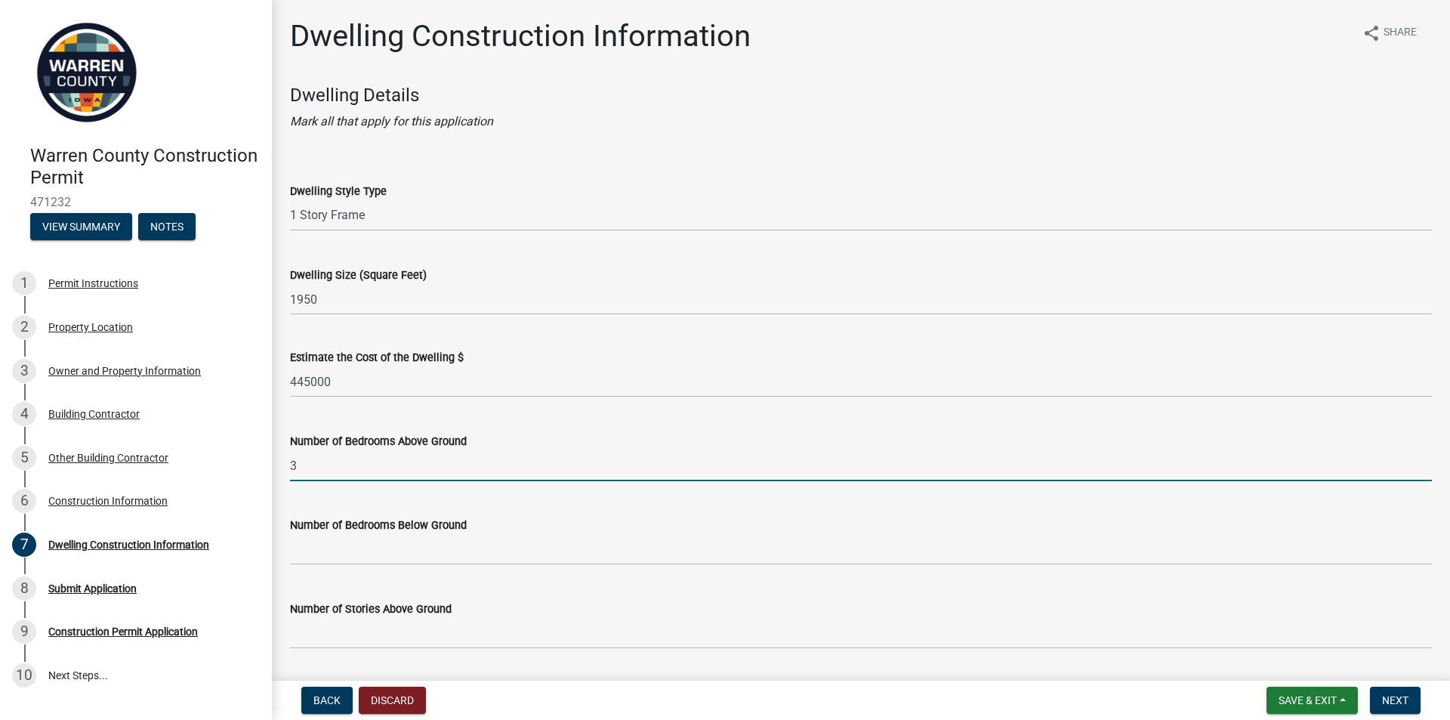
type input "3"
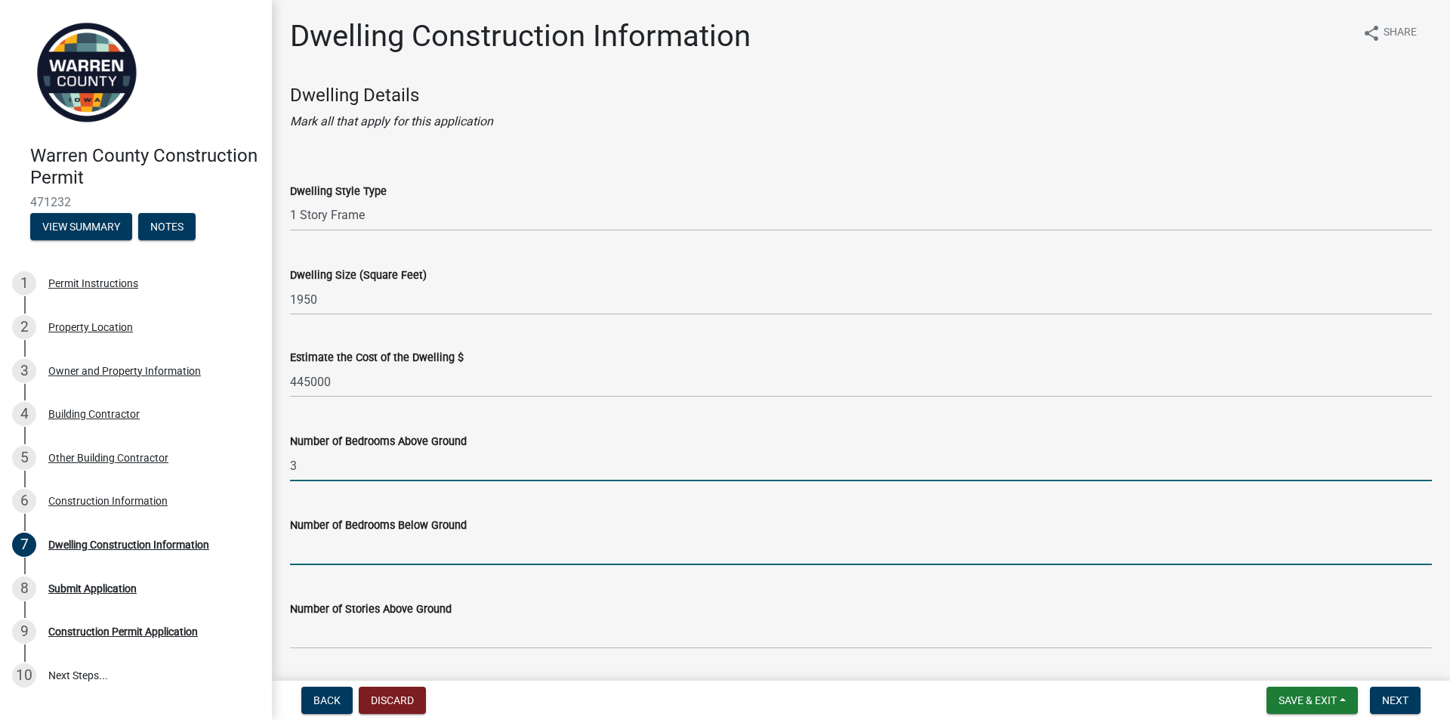
click at [387, 558] on input "text" at bounding box center [861, 549] width 1142 height 31
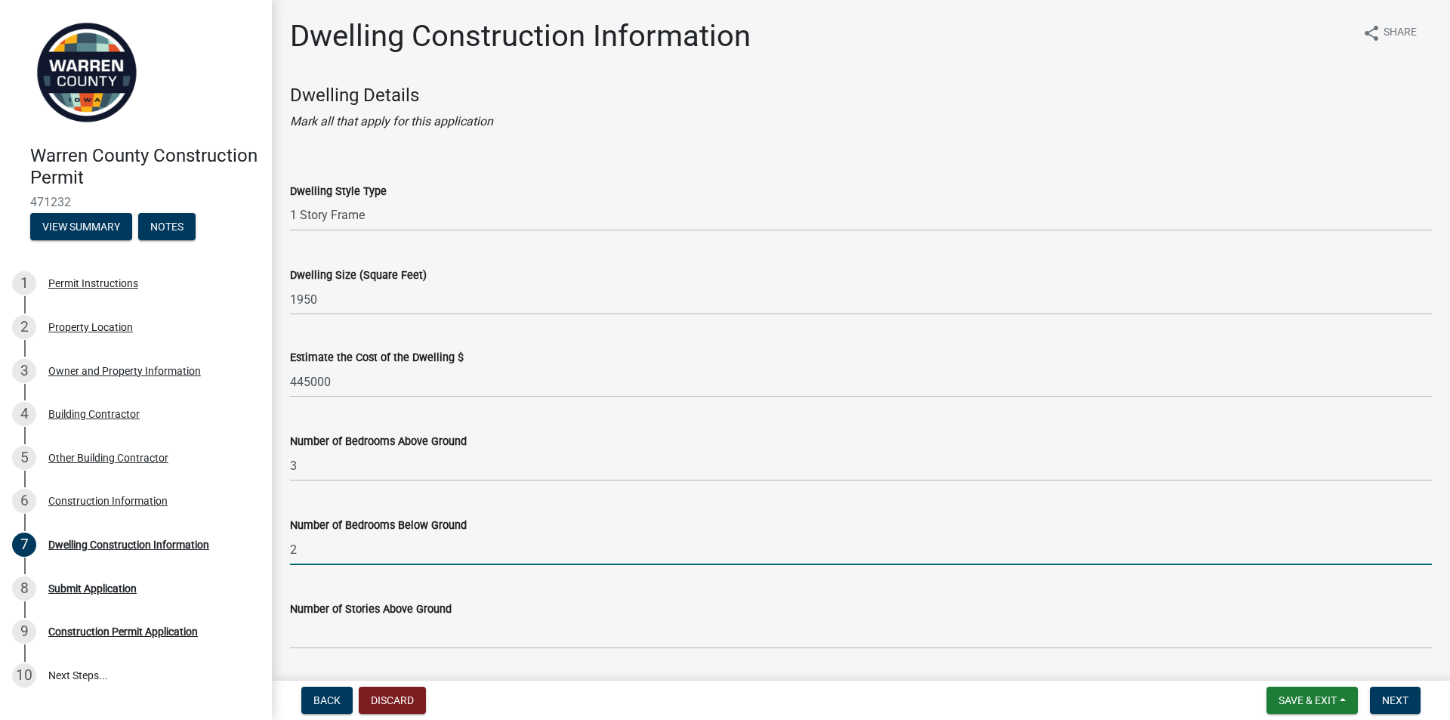
type input "2"
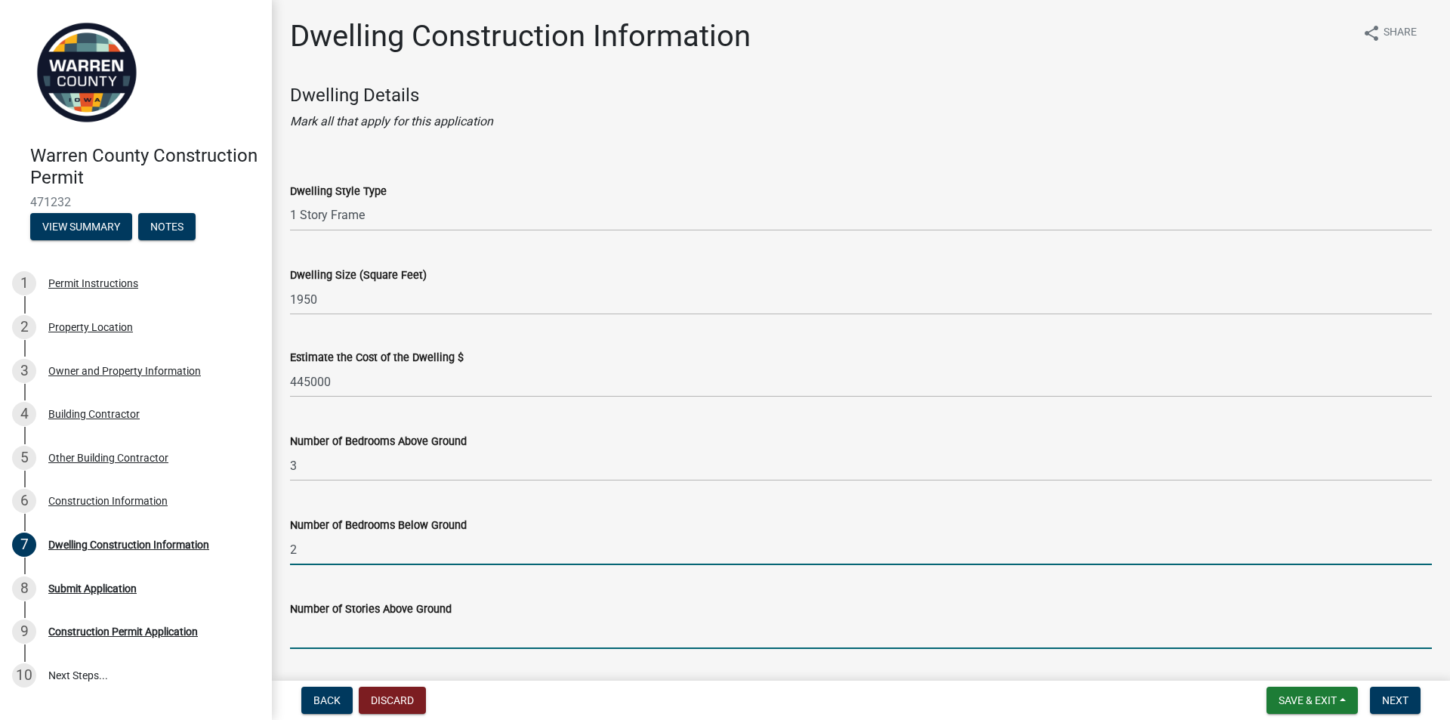
click at [395, 634] on input "Number of Stories Above Ground" at bounding box center [861, 633] width 1142 height 31
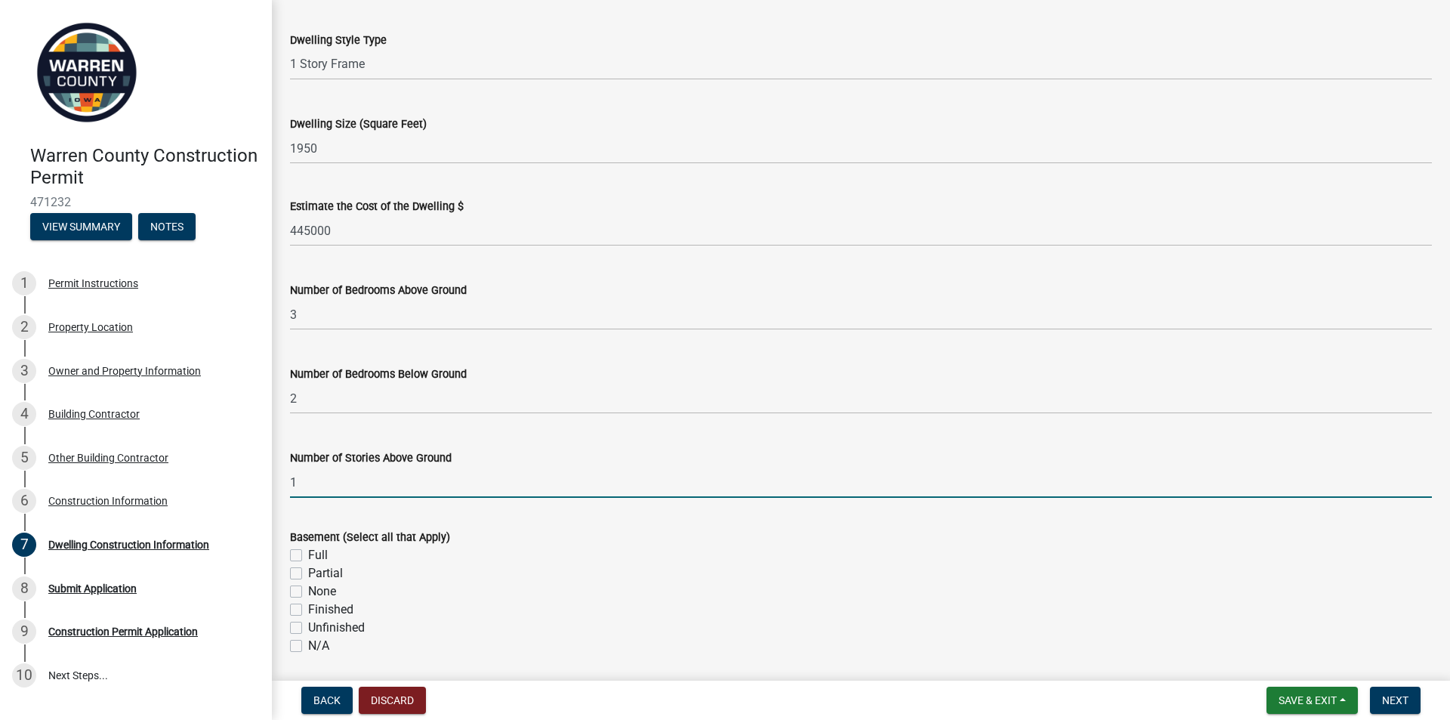
scroll to position [226, 0]
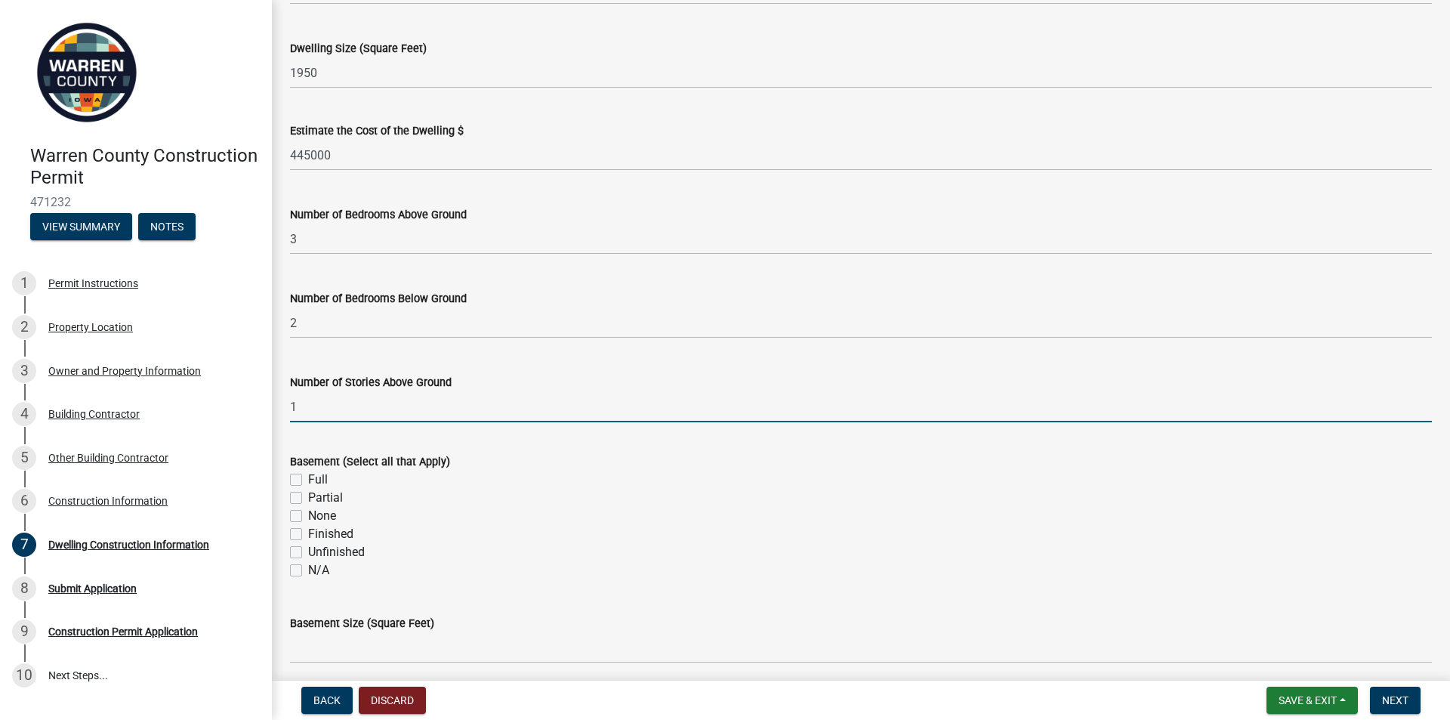
type input "1"
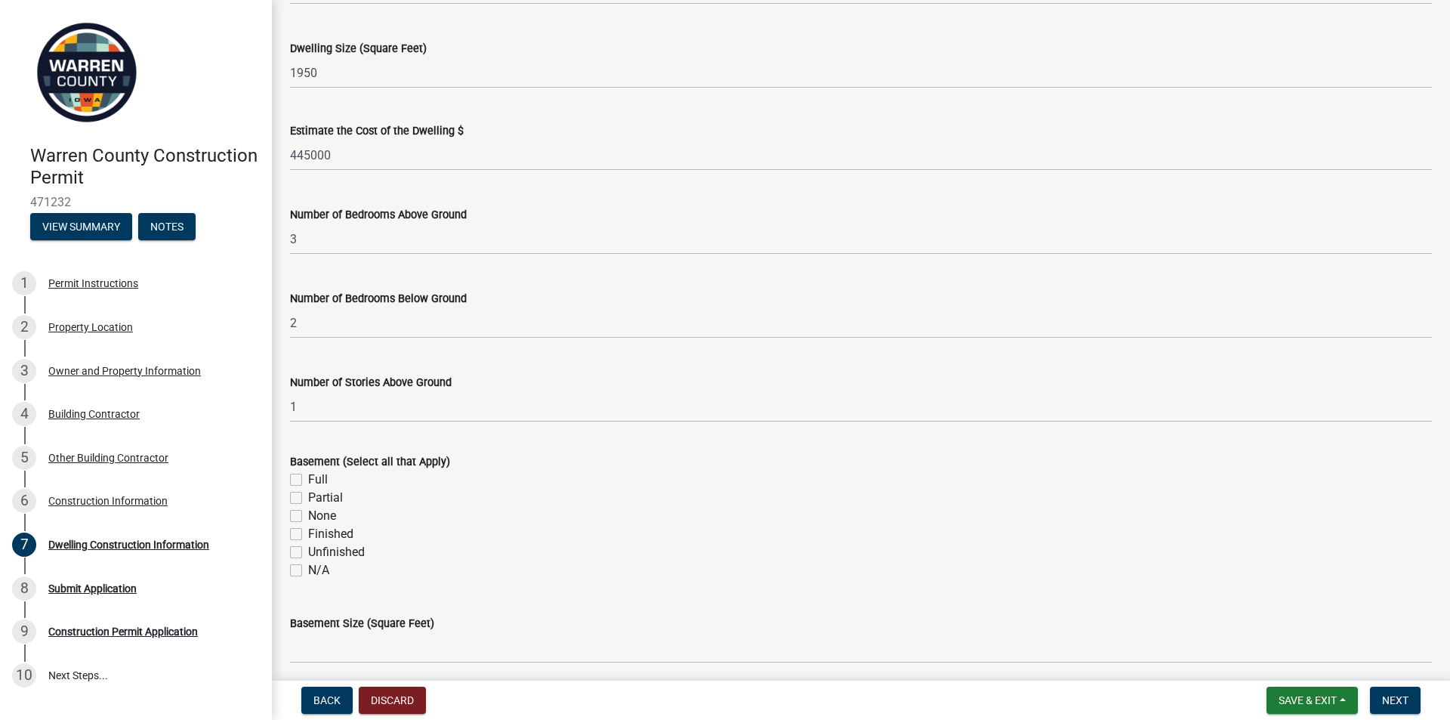
click at [348, 553] on label "Unfinished" at bounding box center [336, 552] width 57 height 18
click at [318, 553] on input "Unfinished" at bounding box center [313, 548] width 10 height 10
checkbox input "true"
checkbox input "false"
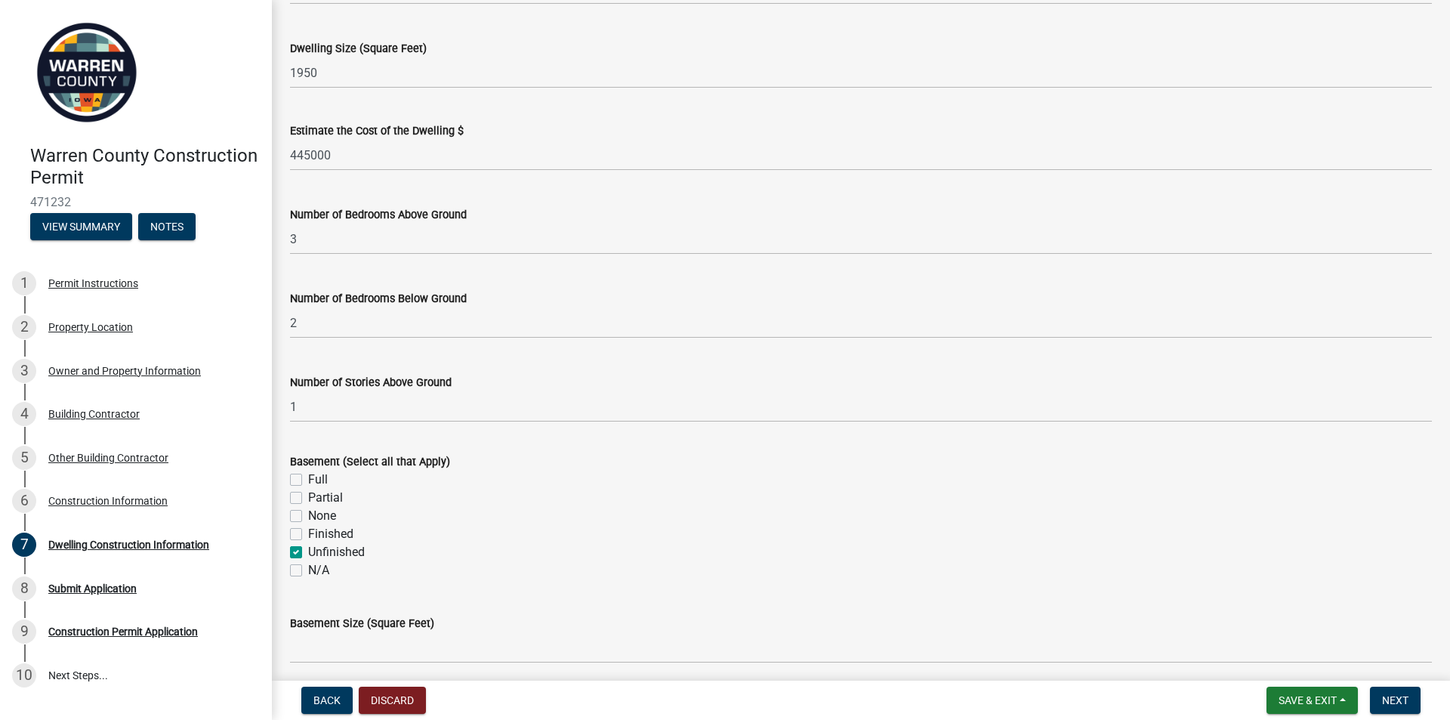
checkbox input "false"
checkbox input "true"
checkbox input "false"
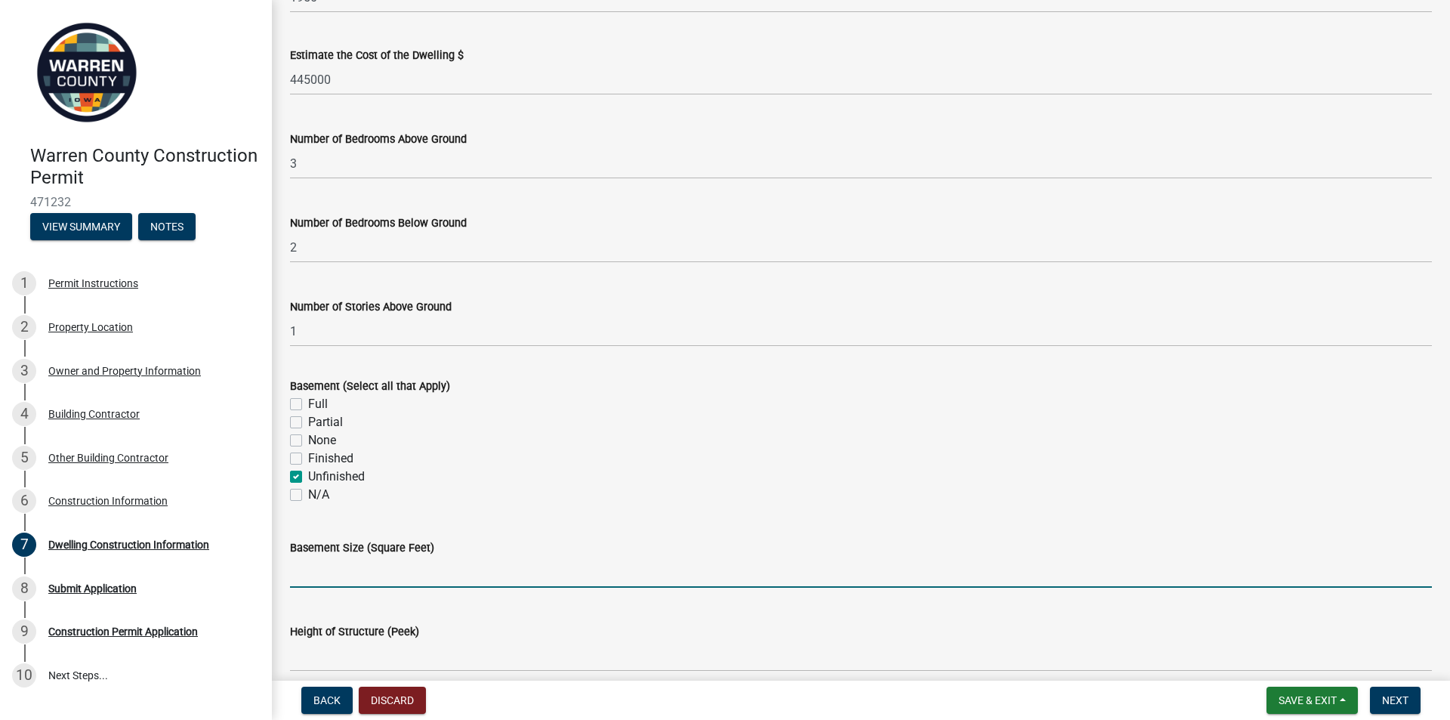
click at [435, 569] on input "text" at bounding box center [861, 571] width 1142 height 31
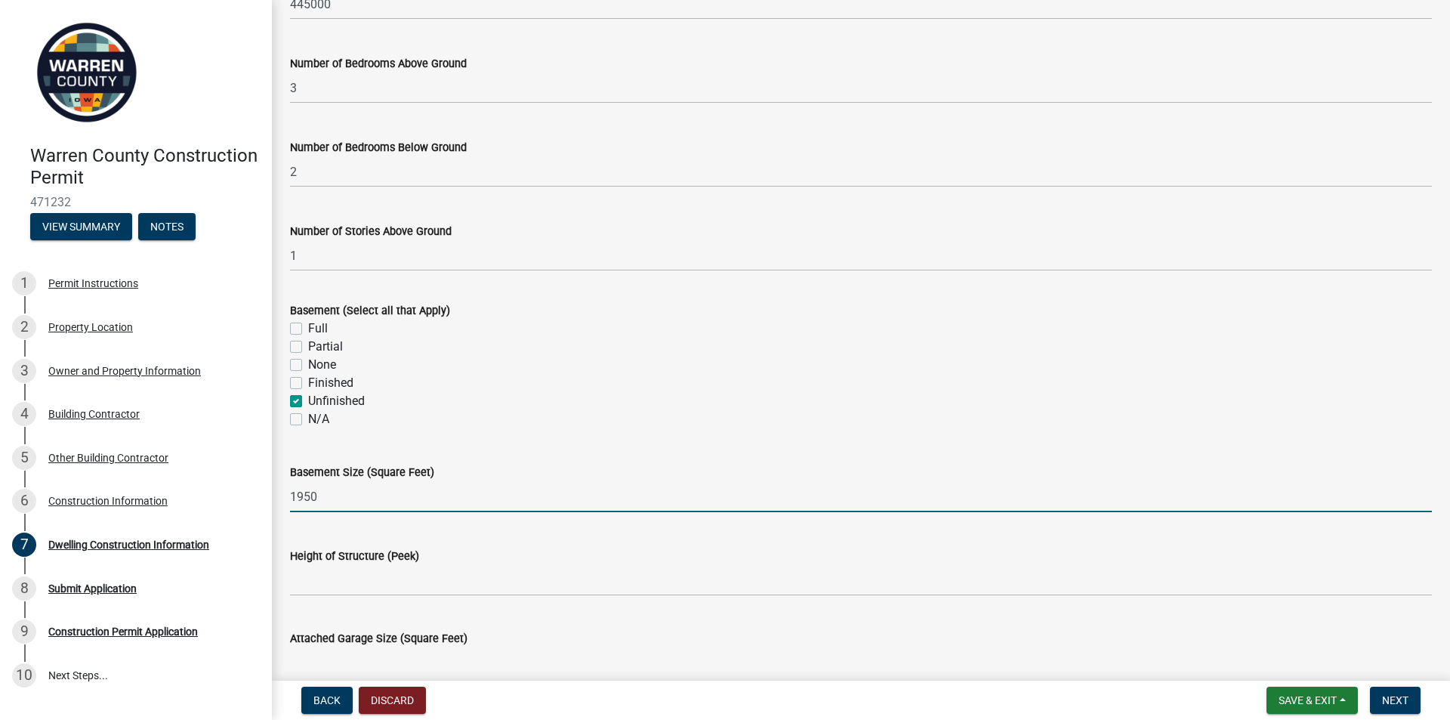
type input "1950"
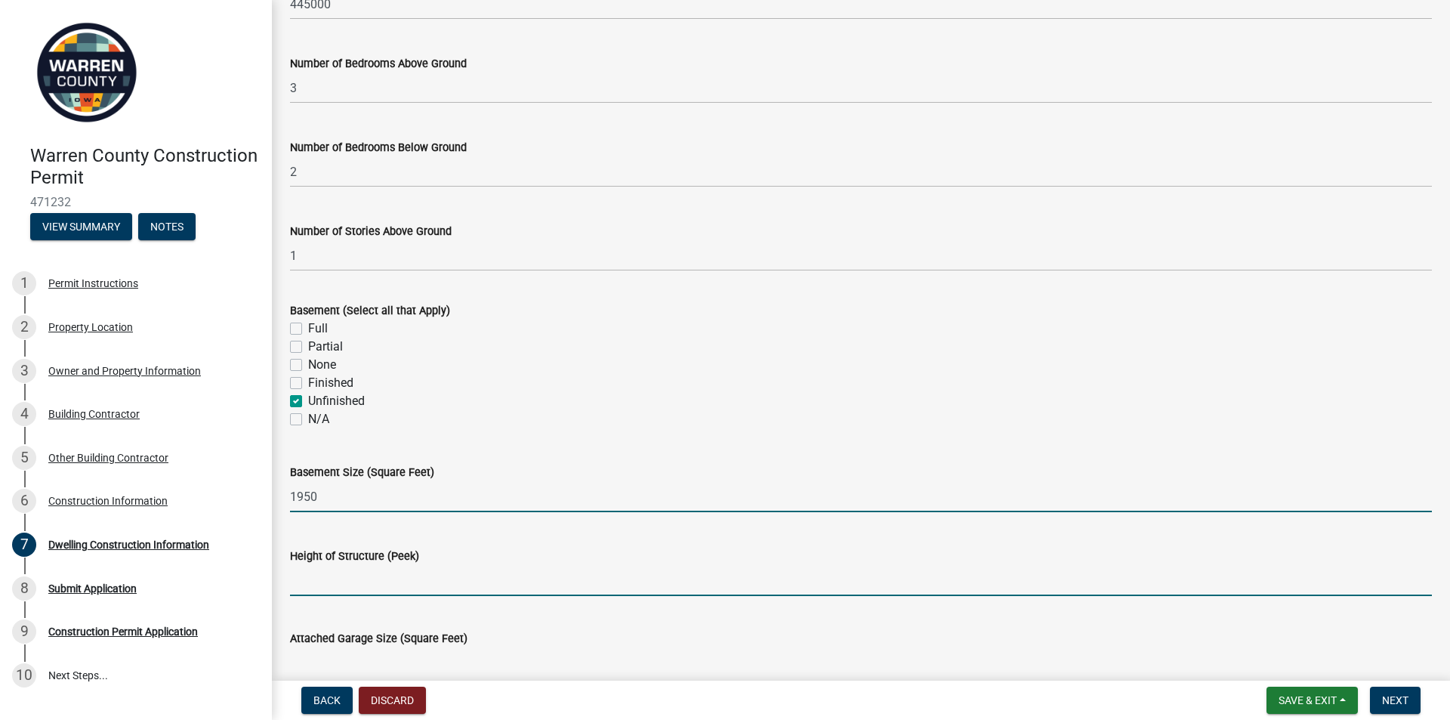
click at [538, 590] on input "Height of Structure (Peek)" at bounding box center [861, 580] width 1142 height 31
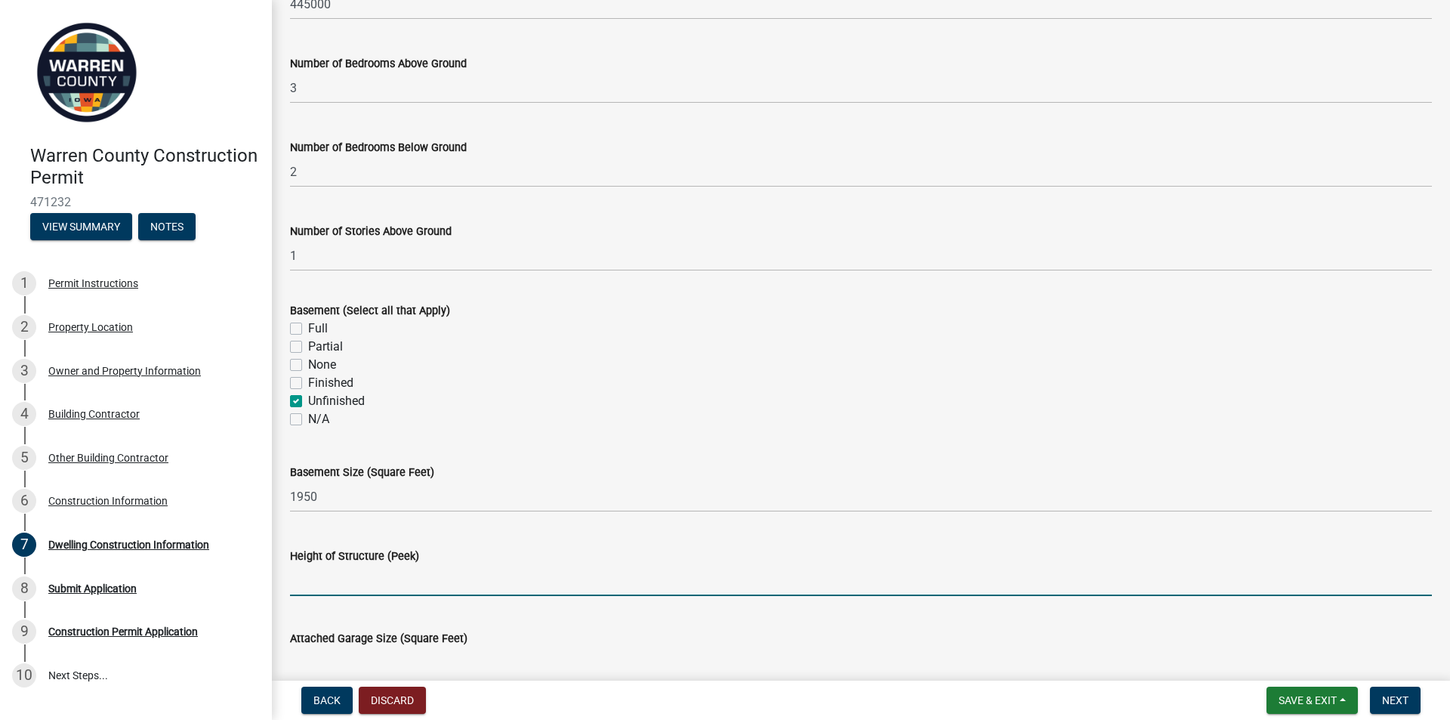
scroll to position [453, 0]
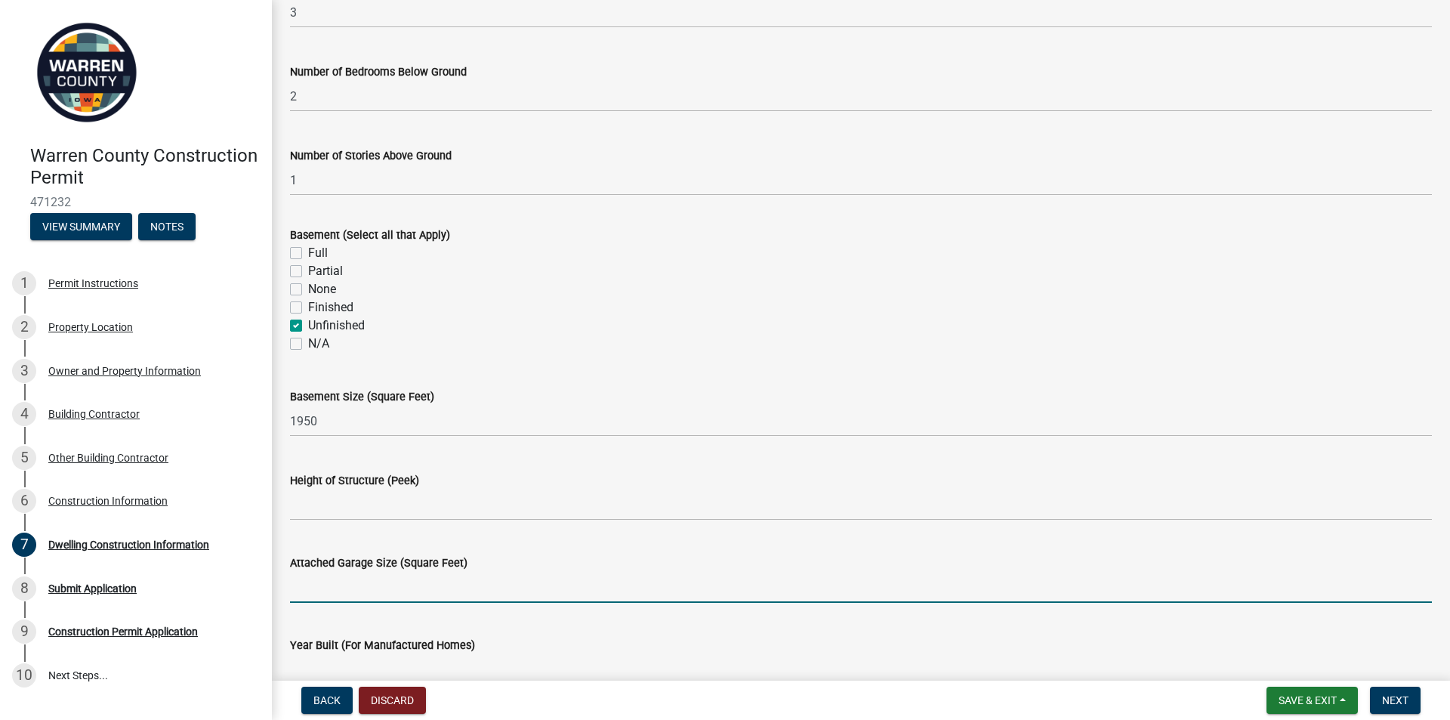
click at [398, 593] on input "Attached Garage Size (Square Feet)" at bounding box center [861, 587] width 1142 height 31
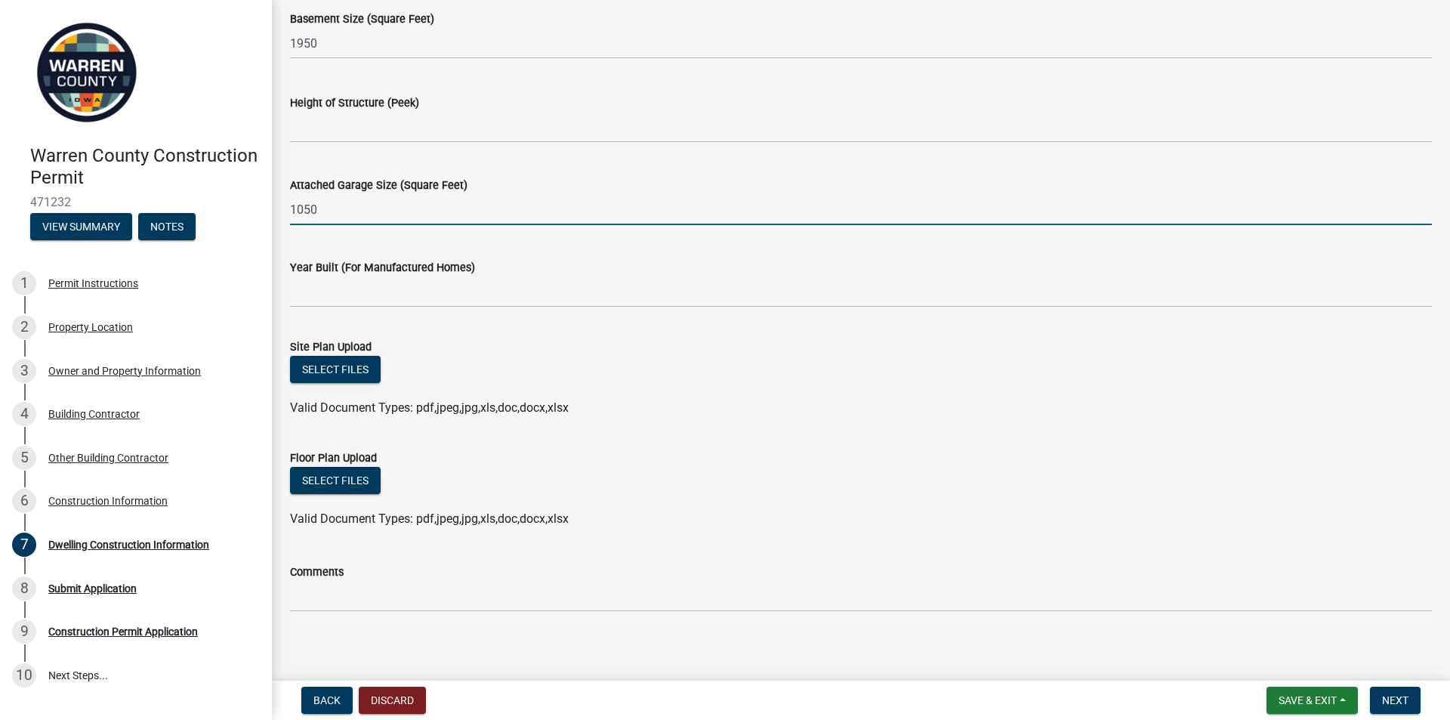
scroll to position [839, 0]
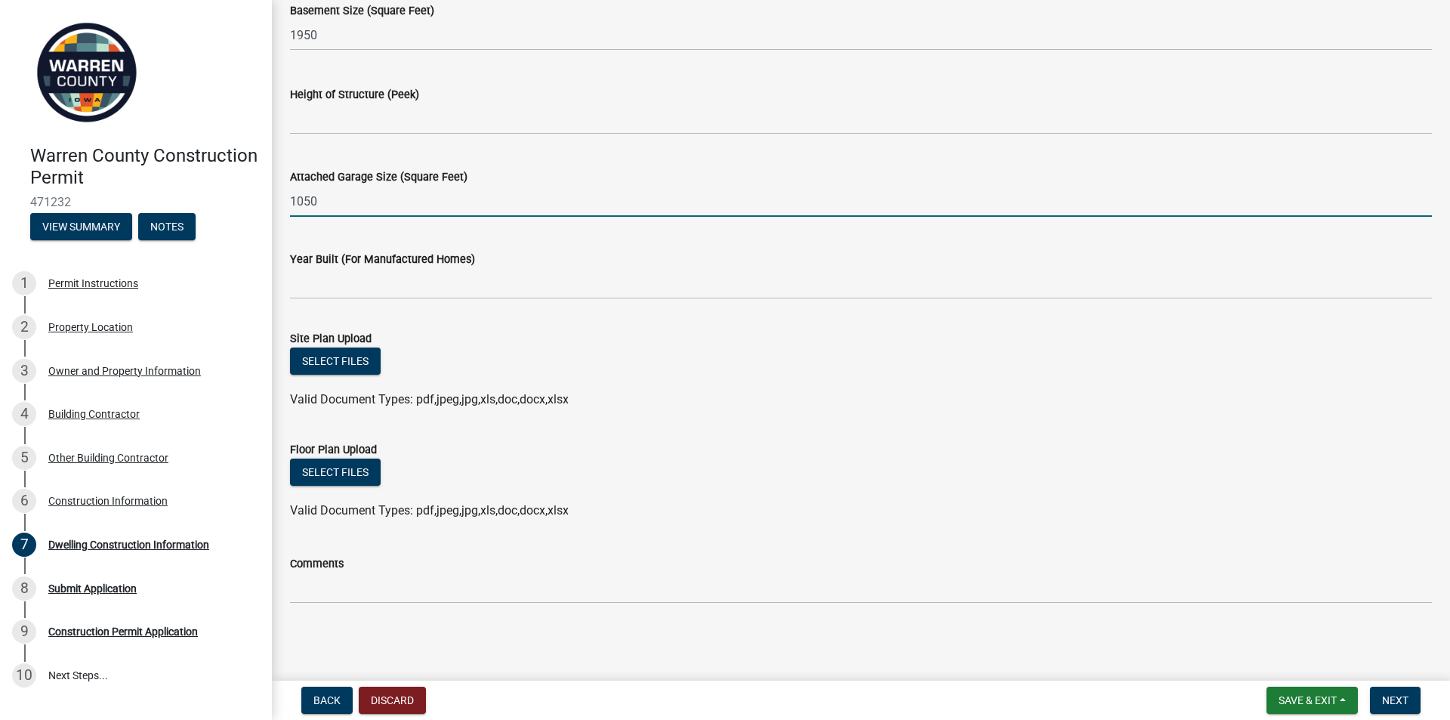
type input "1050"
click at [325, 473] on button "Select files" at bounding box center [335, 471] width 91 height 27
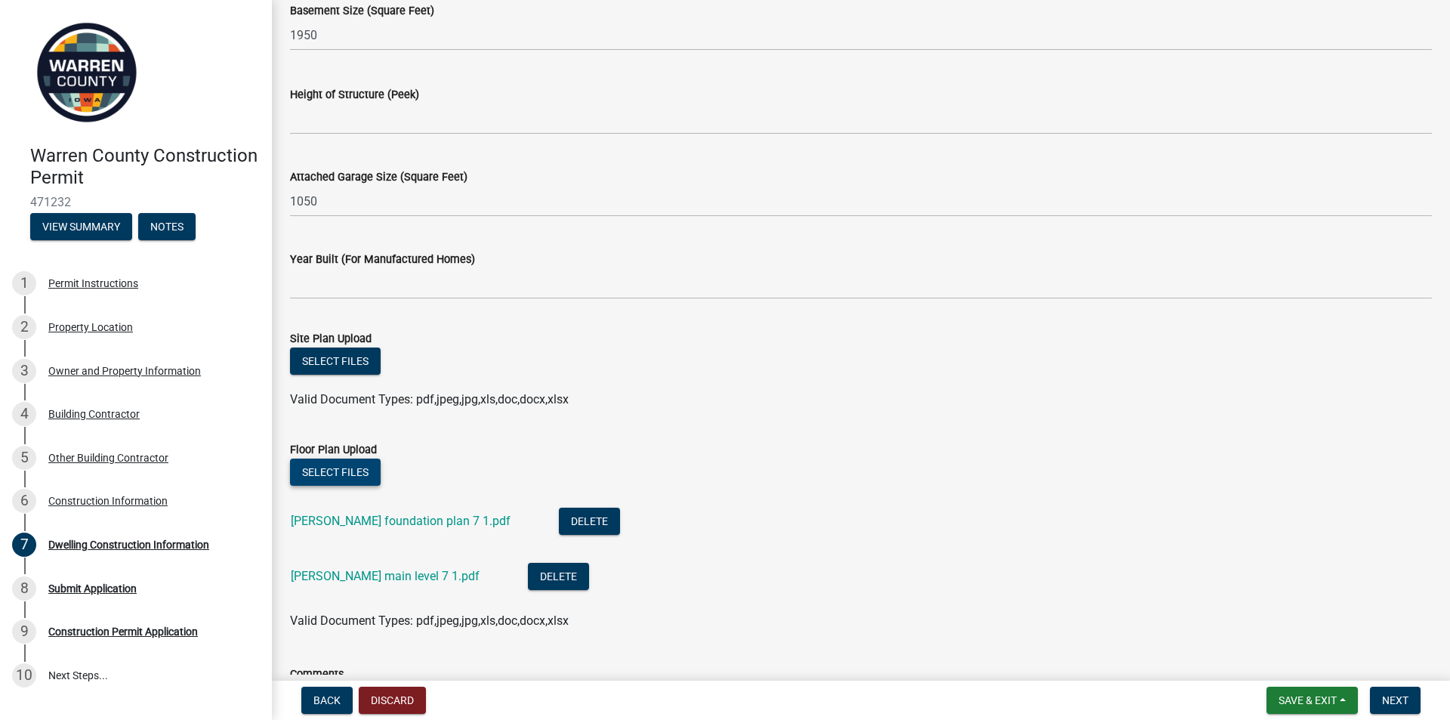
scroll to position [949, 0]
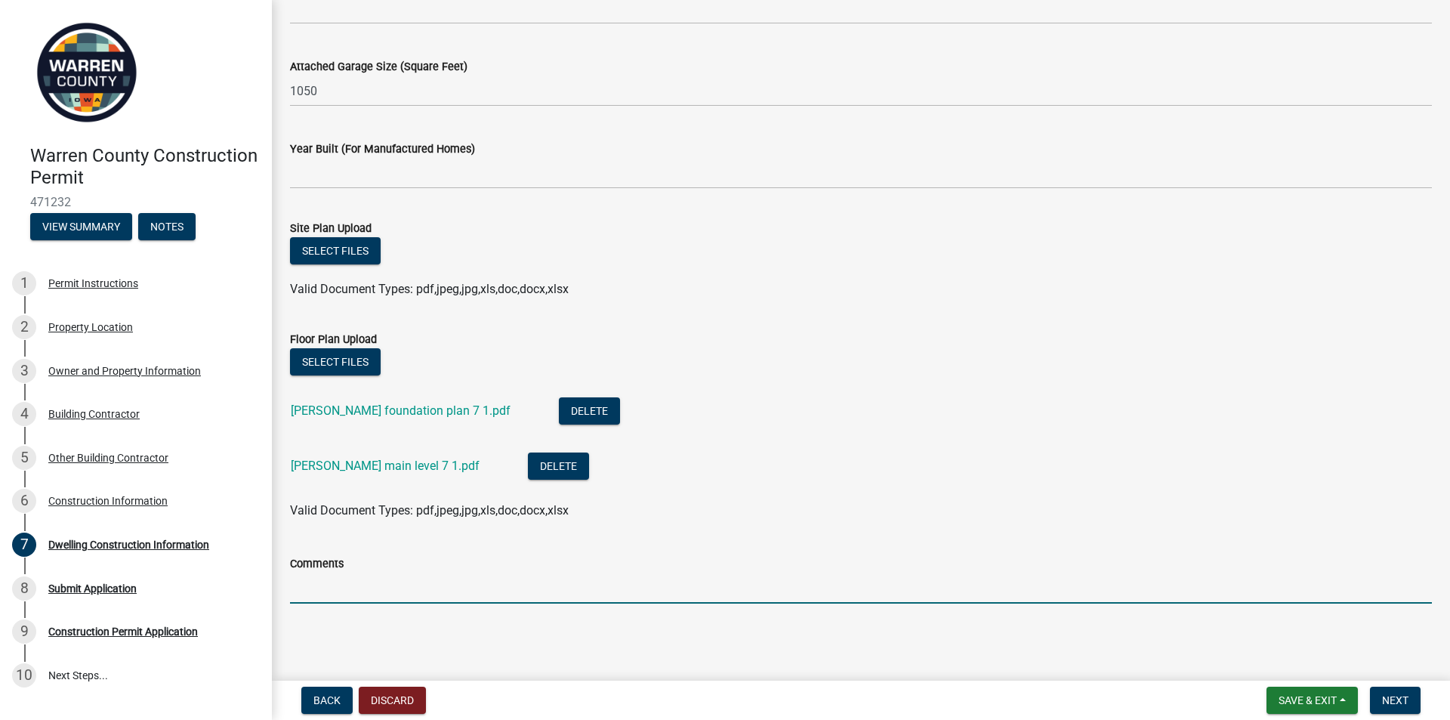
click at [421, 589] on input "Comments" at bounding box center [861, 587] width 1142 height 31
click at [524, 590] on input "did my best on the measurements :)" at bounding box center [861, 587] width 1142 height 31
type input "did my best on the measurements :)"
click at [1386, 698] on span "Next" at bounding box center [1395, 700] width 26 height 12
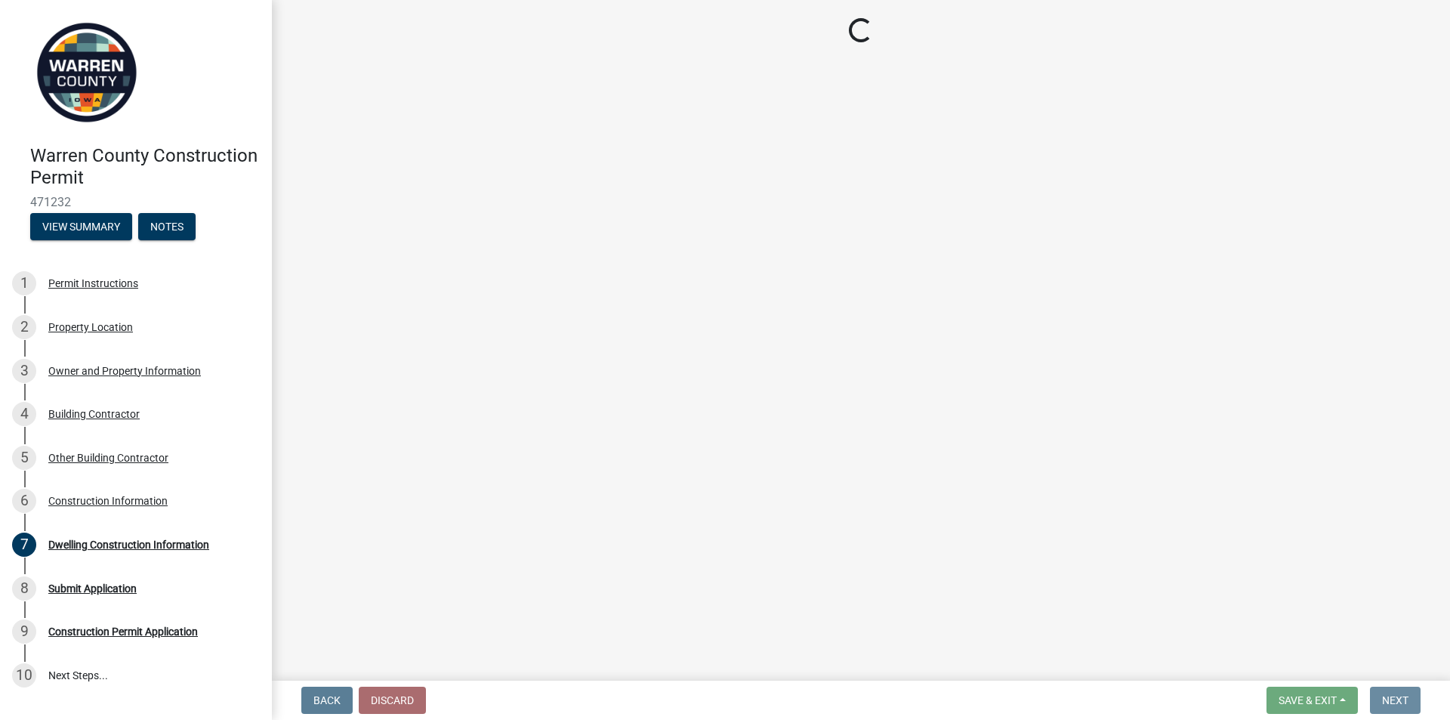
scroll to position [0, 0]
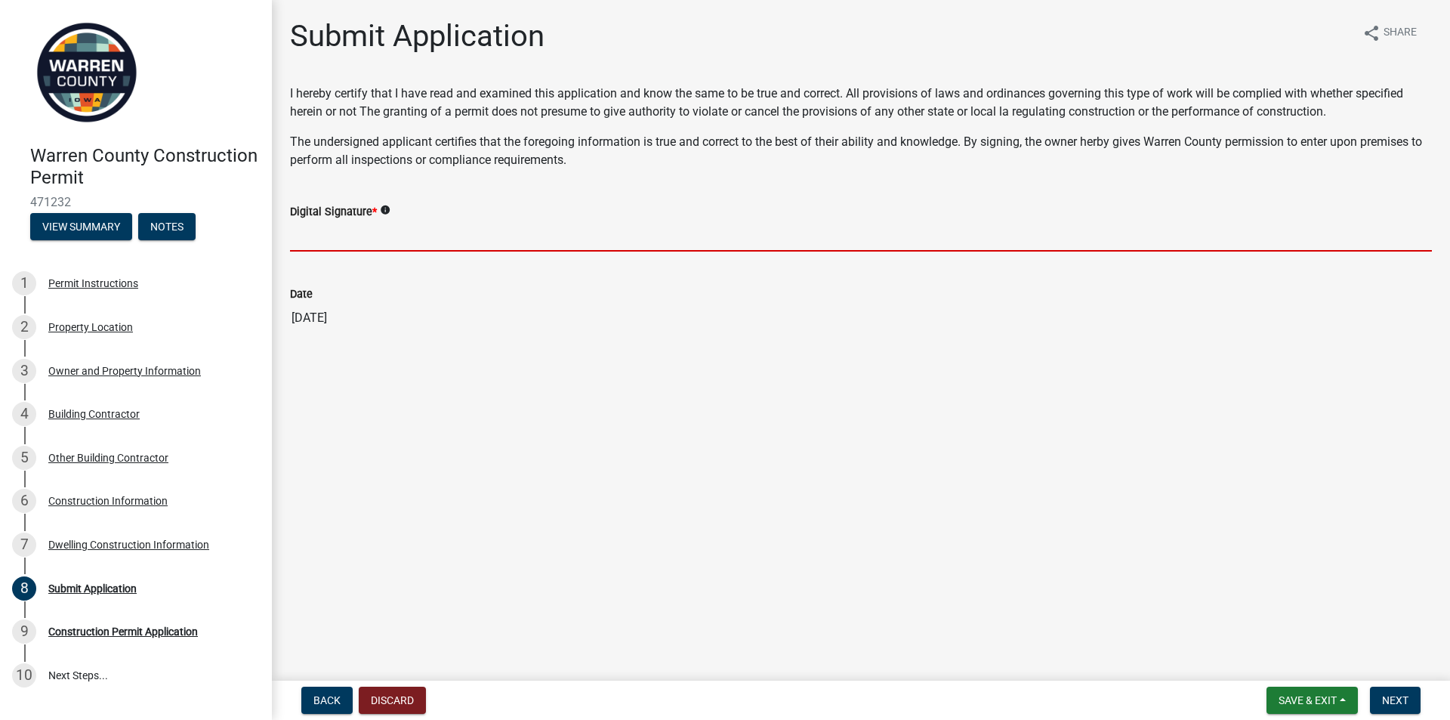
click at [398, 239] on input "Digital Signature *" at bounding box center [861, 235] width 1142 height 31
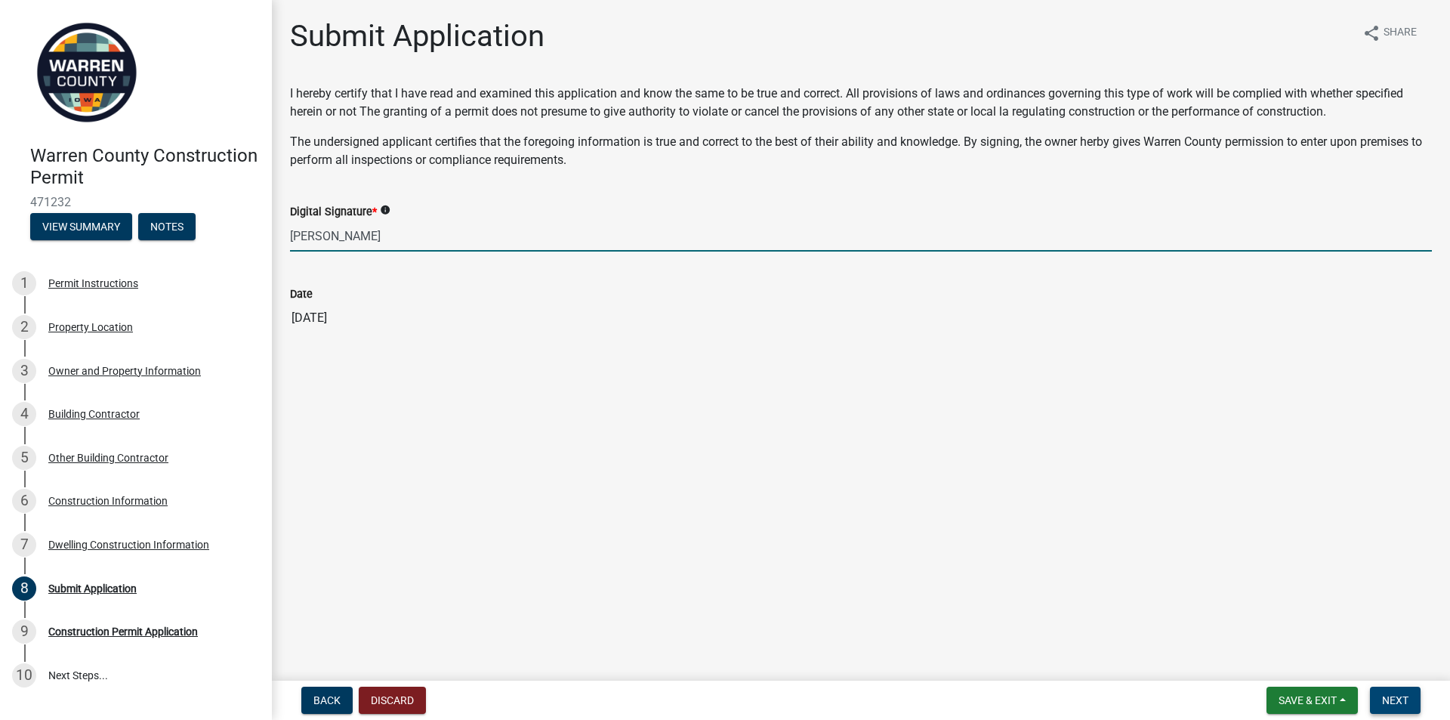
type input "[PERSON_NAME]"
click at [1402, 701] on span "Next" at bounding box center [1395, 700] width 26 height 12
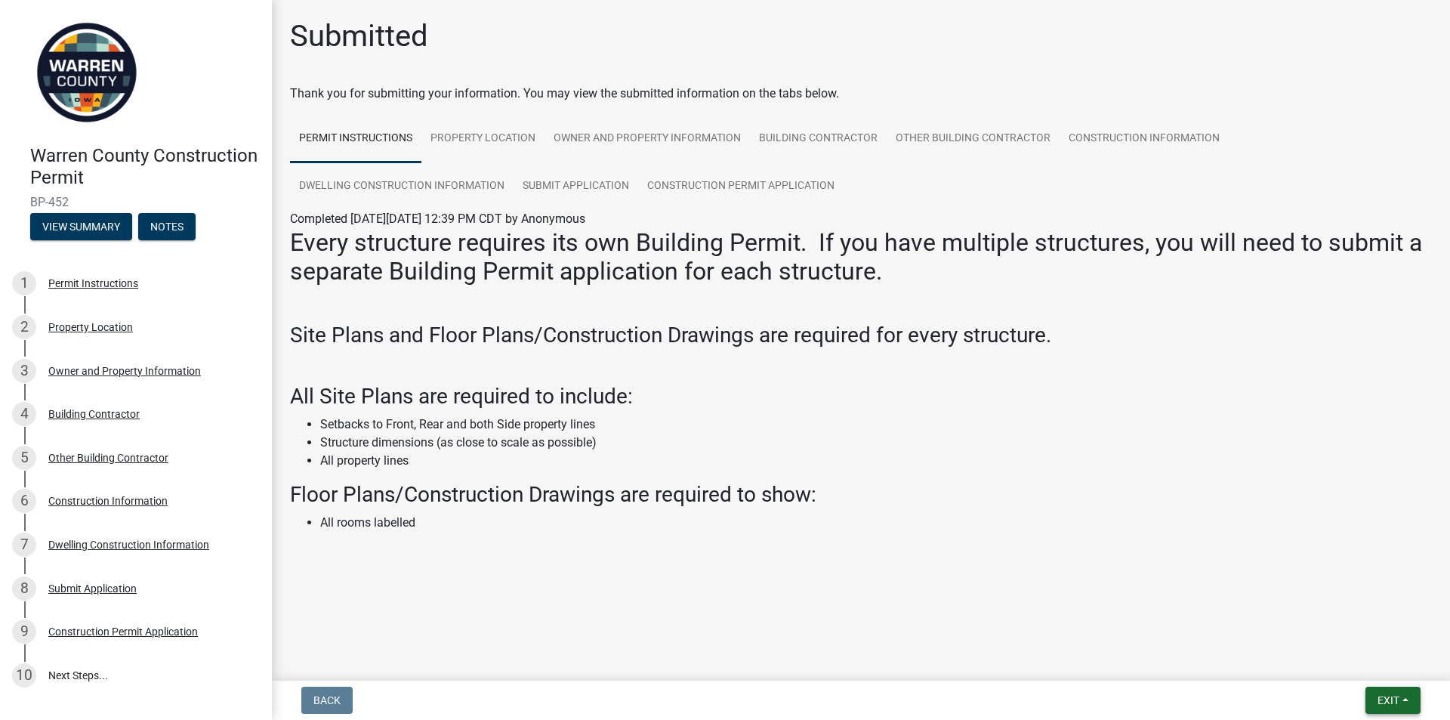
click at [1382, 704] on span "Exit" at bounding box center [1388, 700] width 22 height 12
click at [1362, 660] on button "Save & Exit" at bounding box center [1359, 660] width 121 height 36
